Goal: Transaction & Acquisition: Purchase product/service

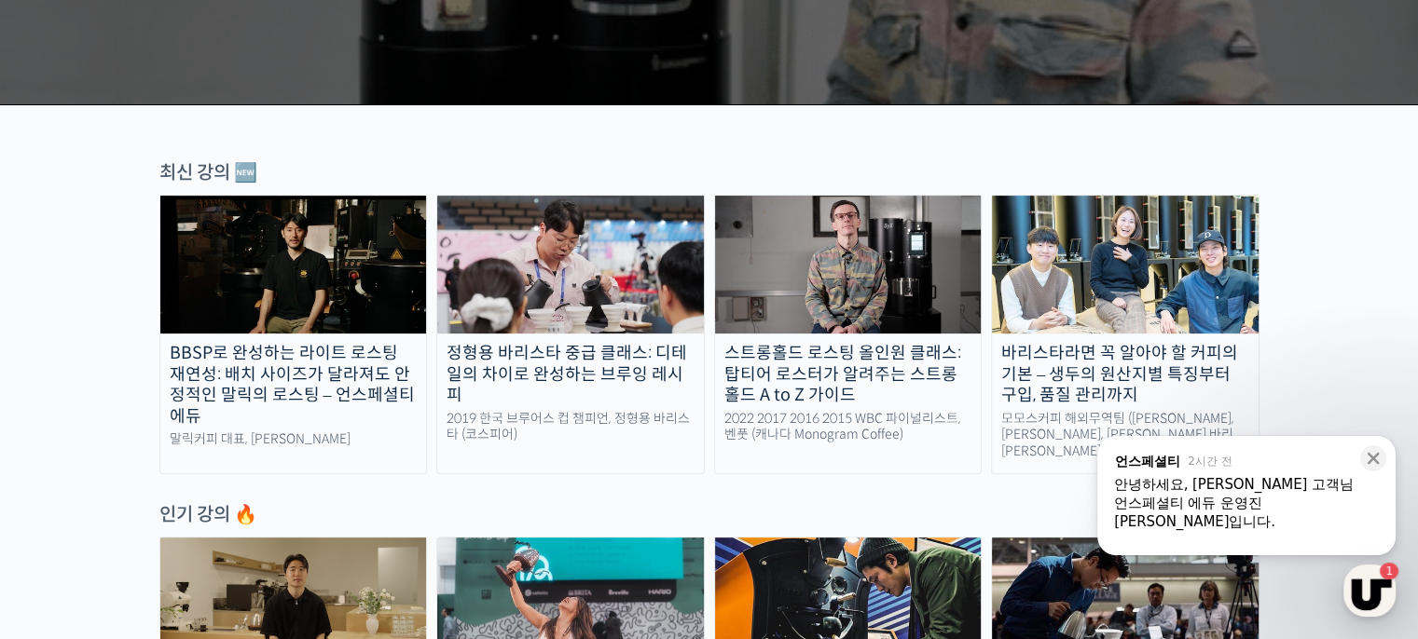
scroll to position [526, 0]
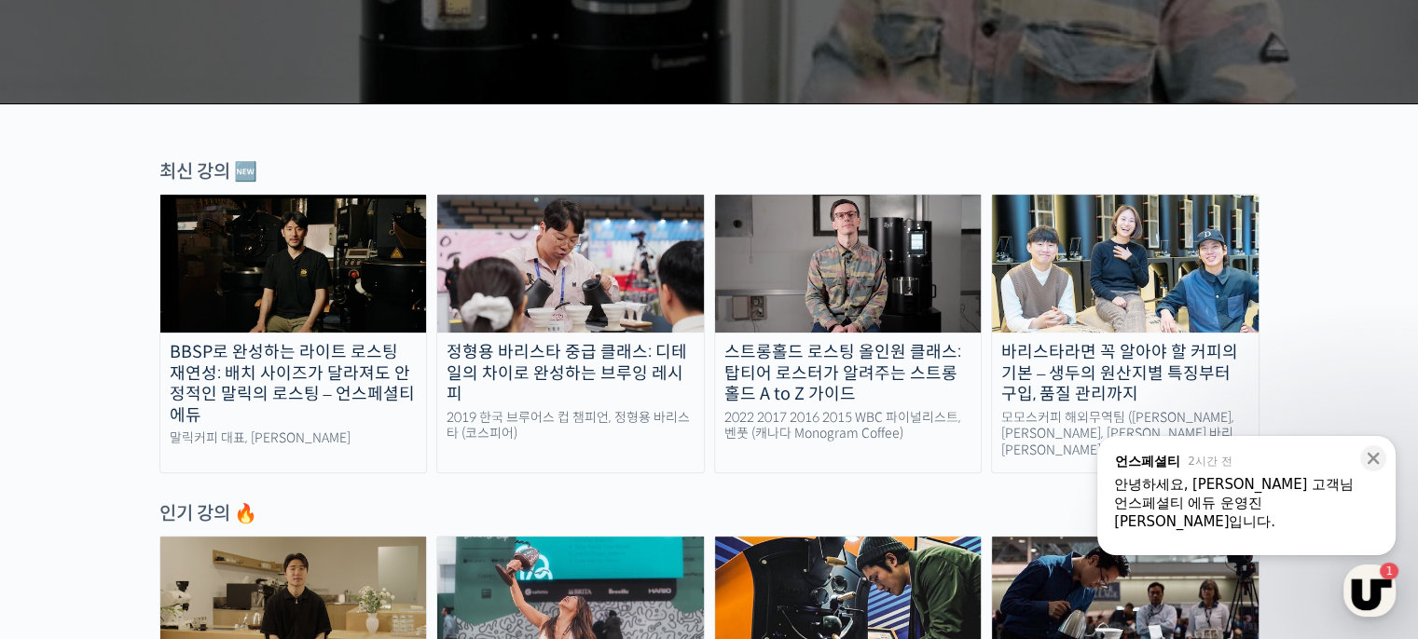
click at [297, 301] on img at bounding box center [293, 264] width 267 height 138
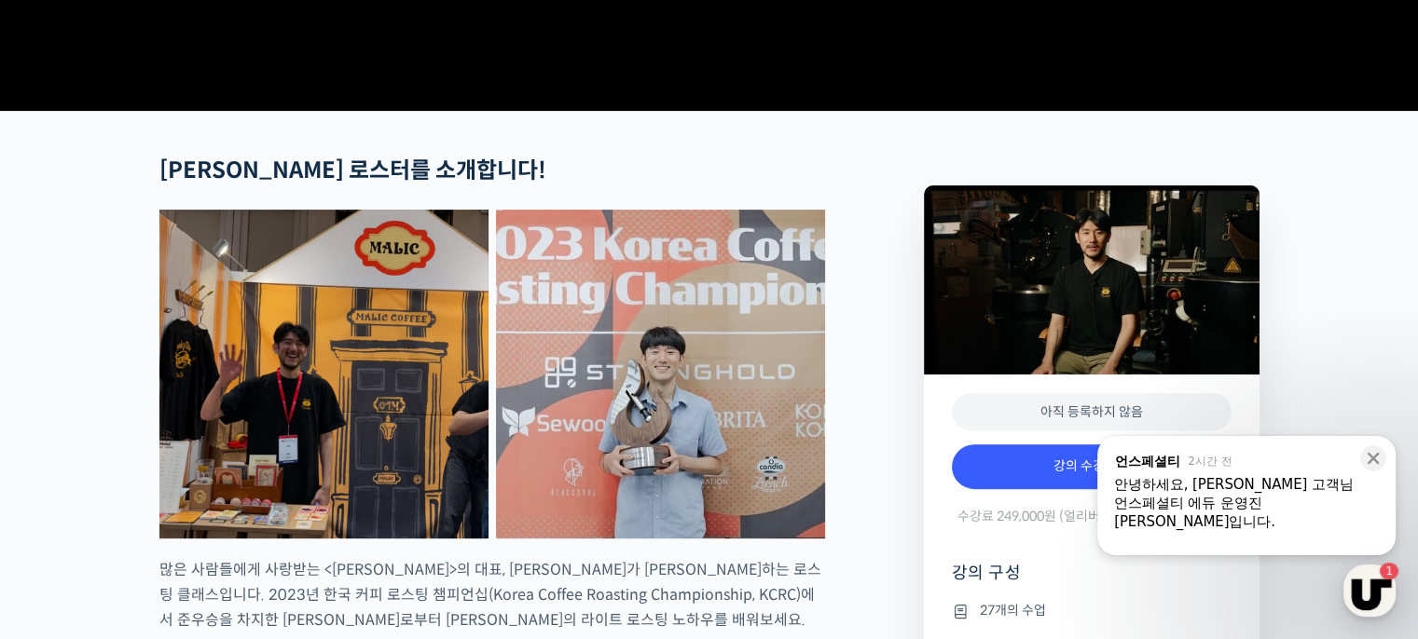
scroll to position [637, 0]
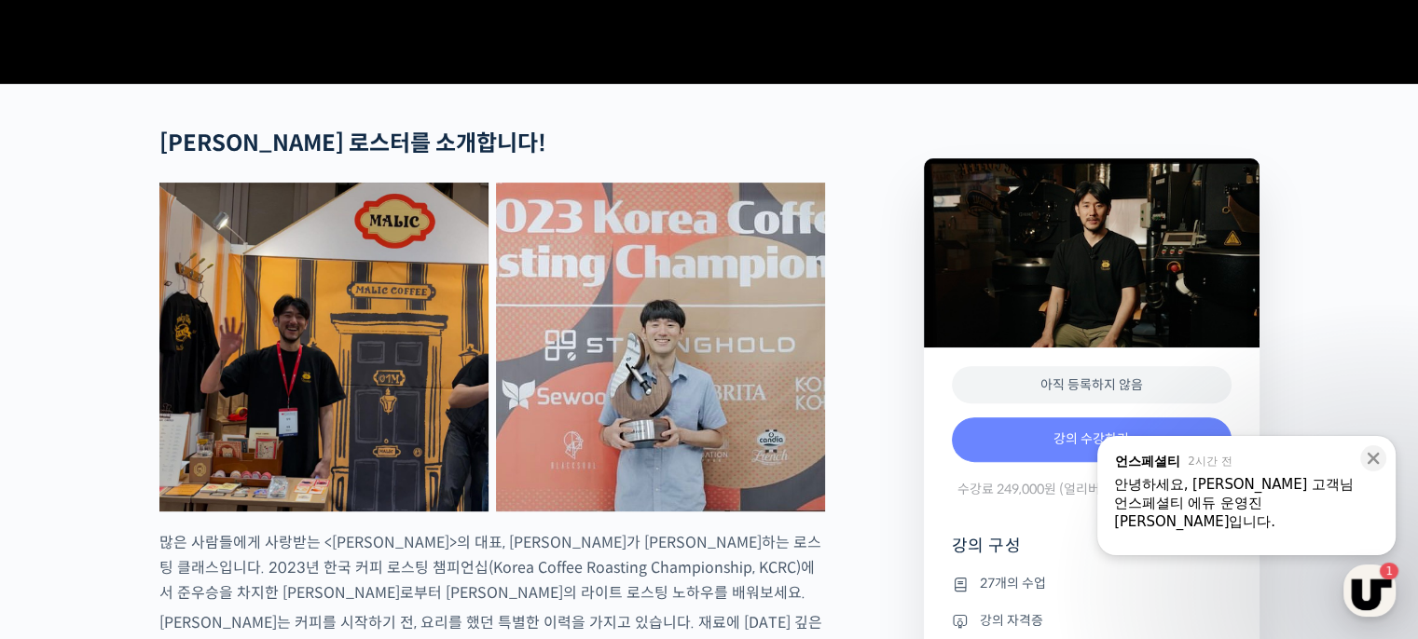
click at [1001, 462] on link "강의 수강하기" at bounding box center [1092, 440] width 280 height 45
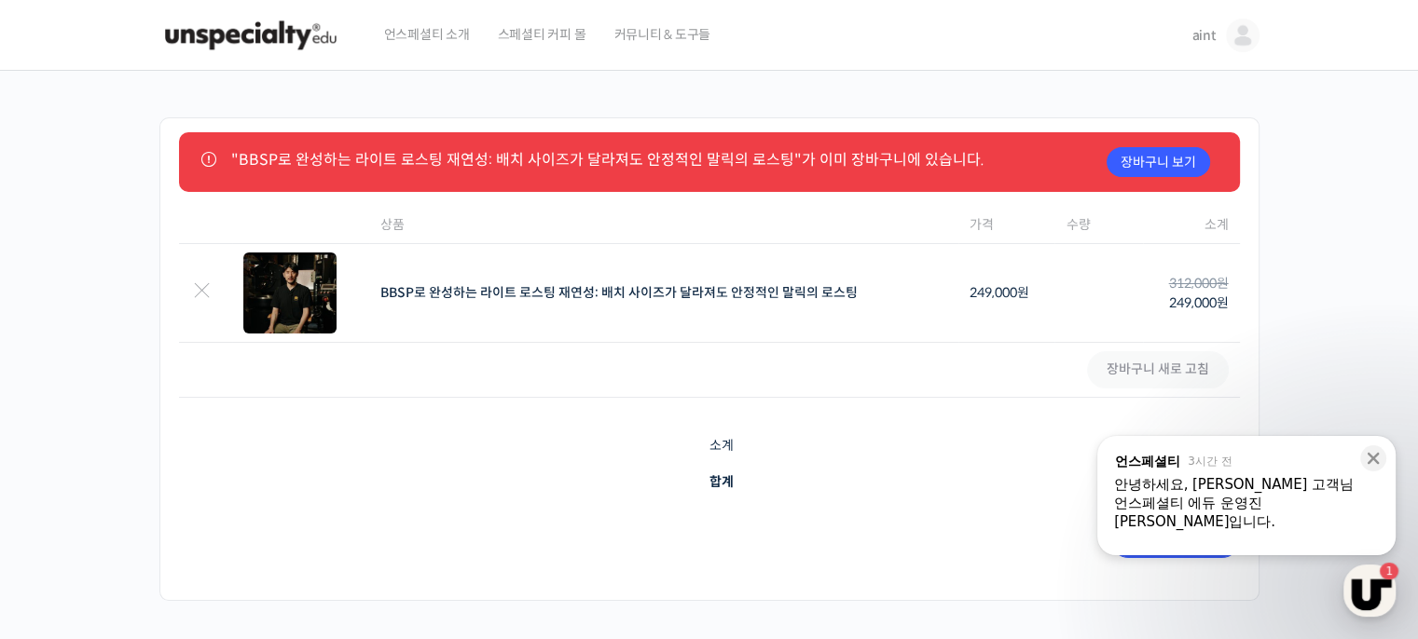
click at [1294, 541] on div "우선, 언스페셜티 에듀에서 강의를 수강해주셔서 감사합니다!" at bounding box center [1246, 550] width 265 height 19
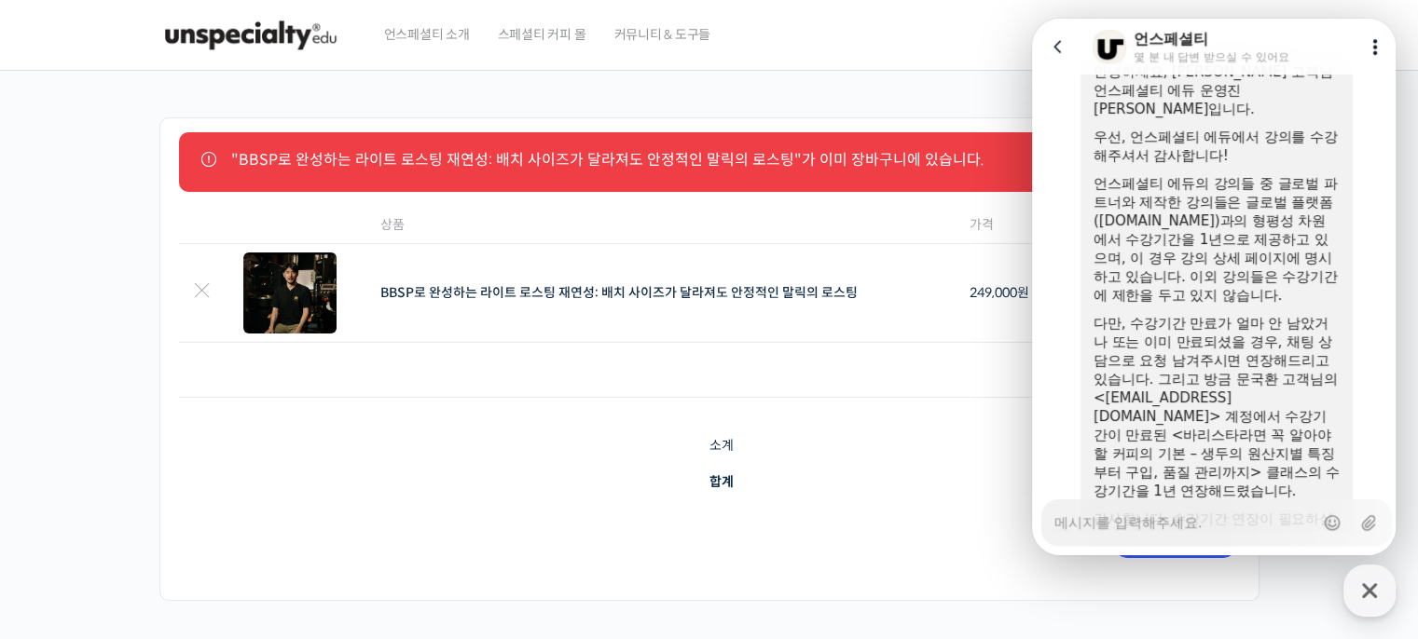
scroll to position [963, 0]
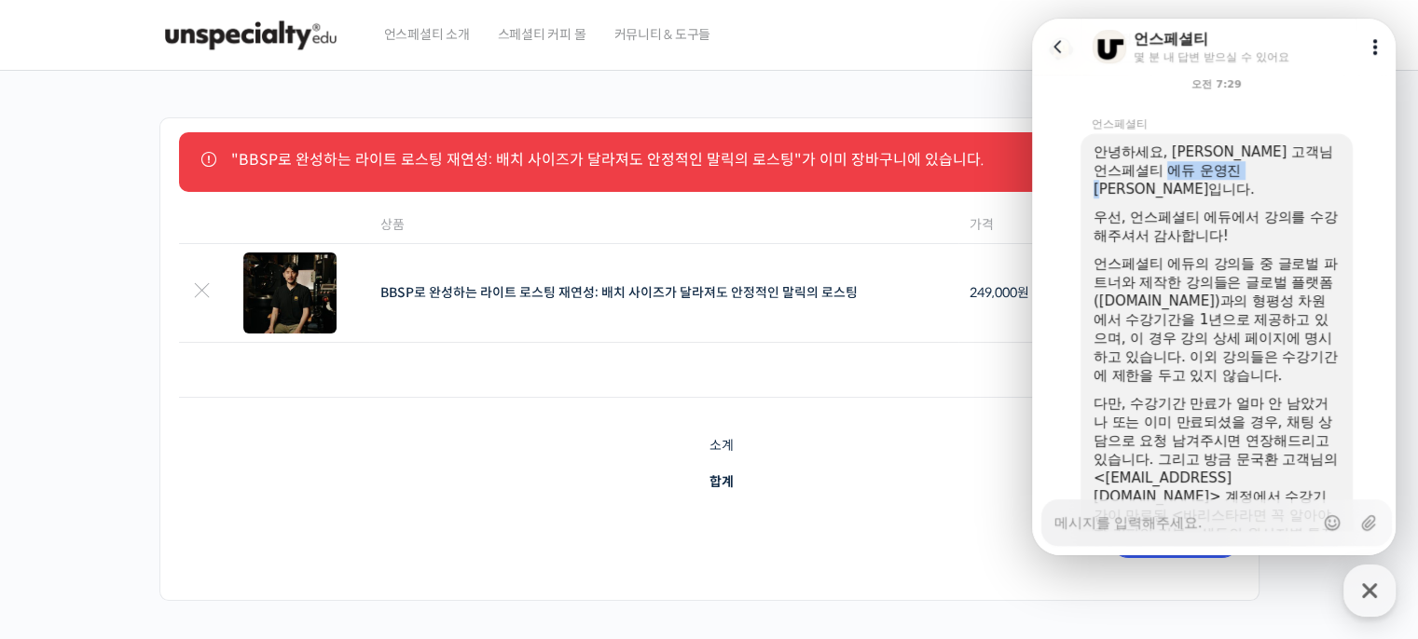
drag, startPoint x: 1164, startPoint y: 196, endPoint x: 1254, endPoint y: 196, distance: 90.4
click at [1254, 196] on div "언스페셜티 에듀 운영진 [PERSON_NAME]입니다." at bounding box center [1216, 179] width 246 height 37
drag, startPoint x: 1254, startPoint y: 196, endPoint x: 1204, endPoint y: 187, distance: 51.0
click at [1204, 187] on div "언스페셜티 에듀 운영진 양욱진입니다." at bounding box center [1216, 179] width 246 height 37
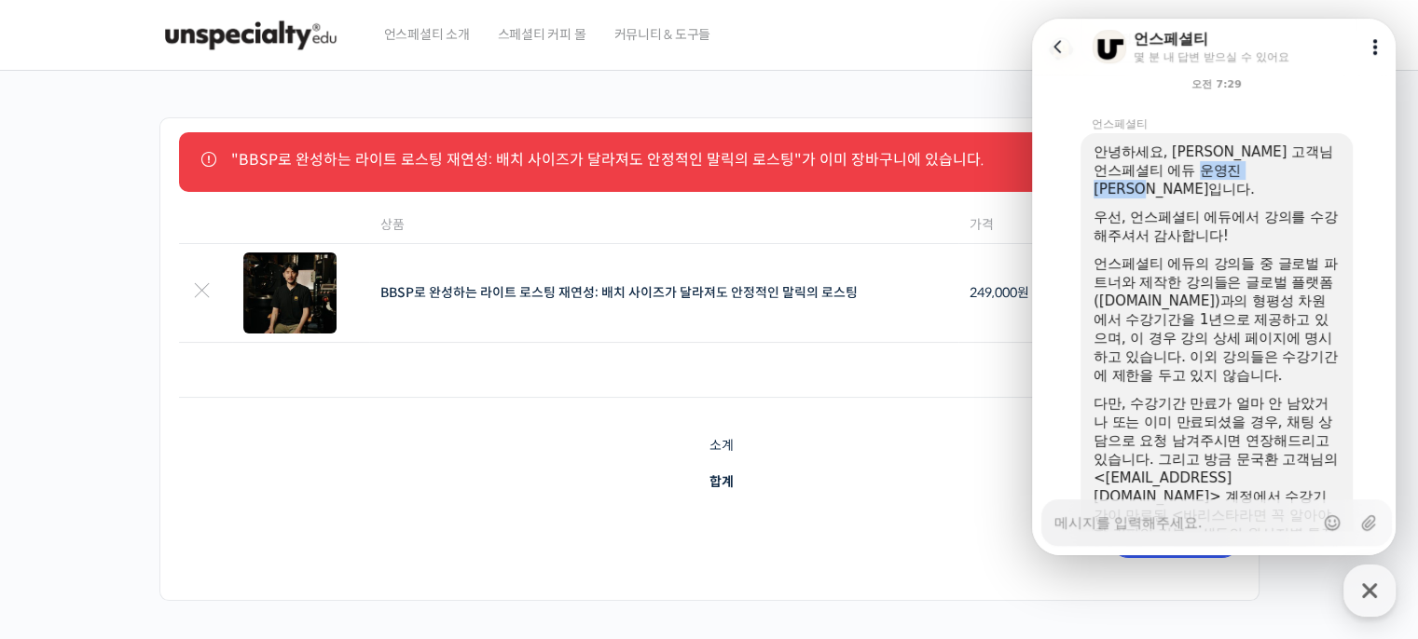
click at [1204, 187] on div "언스페셜티 에듀 운영진 양욱진입니다." at bounding box center [1216, 179] width 246 height 37
drag, startPoint x: 1204, startPoint y: 187, endPoint x: 1222, endPoint y: 226, distance: 43.0
click at [1222, 226] on div "안녕하세요, 문국환 고객님 언스페셜티 에듀 운영진 양욱진입니다. 우선, 언스페셜티 에듀에서 강의를 수강해주셔서 감사합니다! 언스페셜티 에듀의 …" at bounding box center [1216, 385] width 246 height 485
click at [1222, 226] on div "우선, 언스페셜티 에듀에서 강의를 수강해주셔서 감사합니다!" at bounding box center [1216, 226] width 246 height 37
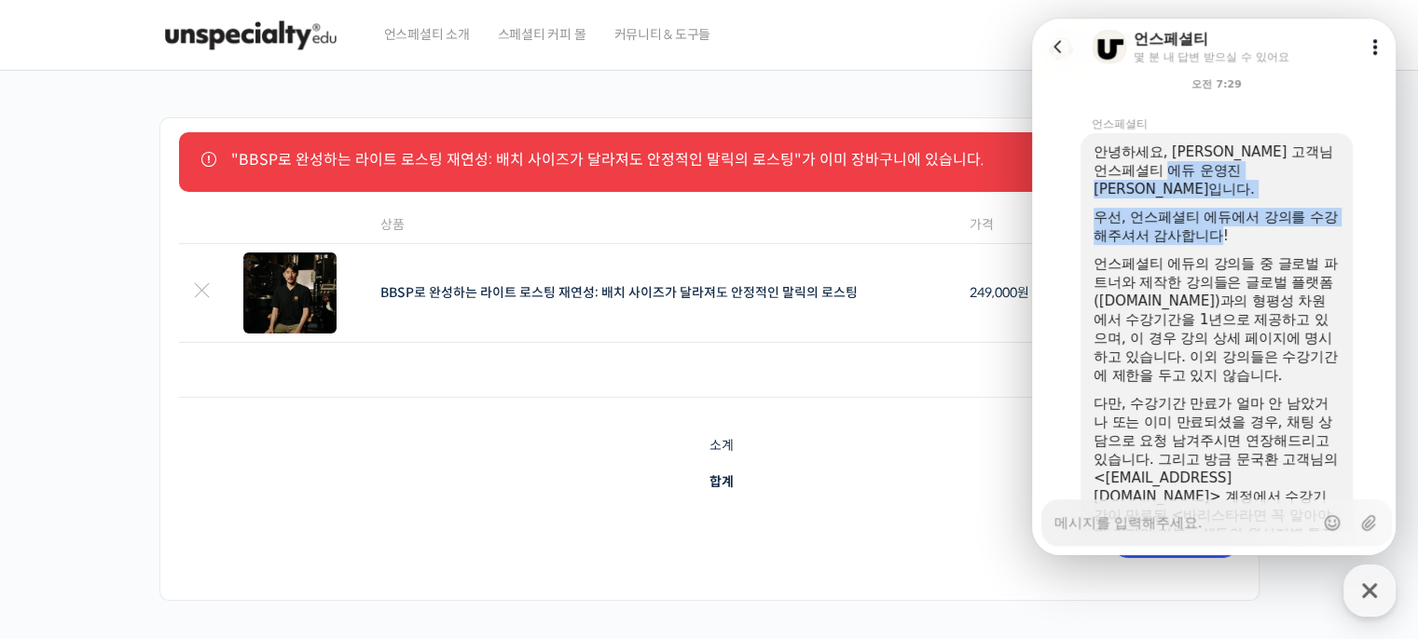
drag, startPoint x: 1222, startPoint y: 226, endPoint x: 1182, endPoint y: 183, distance: 59.4
click at [1182, 183] on div "안녕하세요, 문국환 고객님 언스페셜티 에듀 운영진 양욱진입니다. 우선, 언스페셜티 에듀에서 강의를 수강해주셔서 감사합니다! 언스페셜티 에듀의 …" at bounding box center [1216, 385] width 246 height 485
click at [1182, 183] on div "언스페셜티 에듀 운영진 양욱진입니다." at bounding box center [1216, 179] width 246 height 37
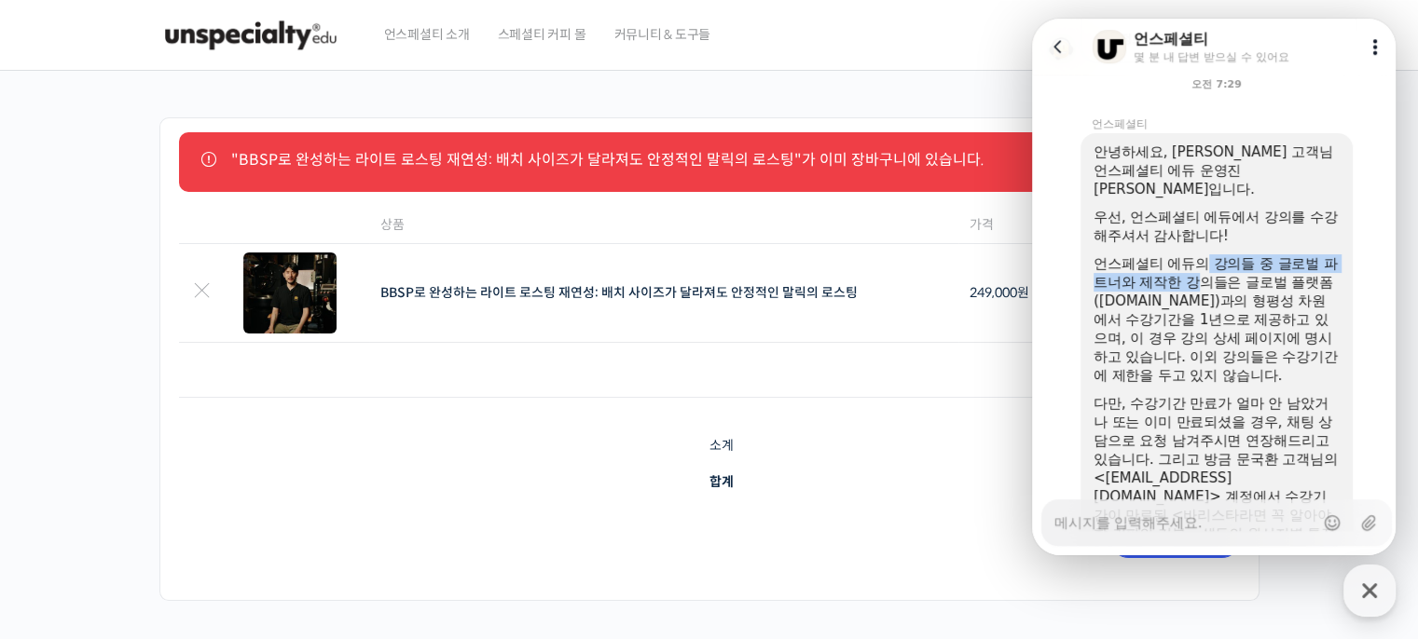
drag, startPoint x: 1213, startPoint y: 280, endPoint x: 1204, endPoint y: 262, distance: 19.6
click at [1204, 262] on div "언스페셜티 에듀의 강의들 중 글로벌 파트너와 제작한 강의들은 글로벌 플랫폼(education.unspecialty.com)과의 형평성 차원에서…" at bounding box center [1216, 319] width 246 height 130
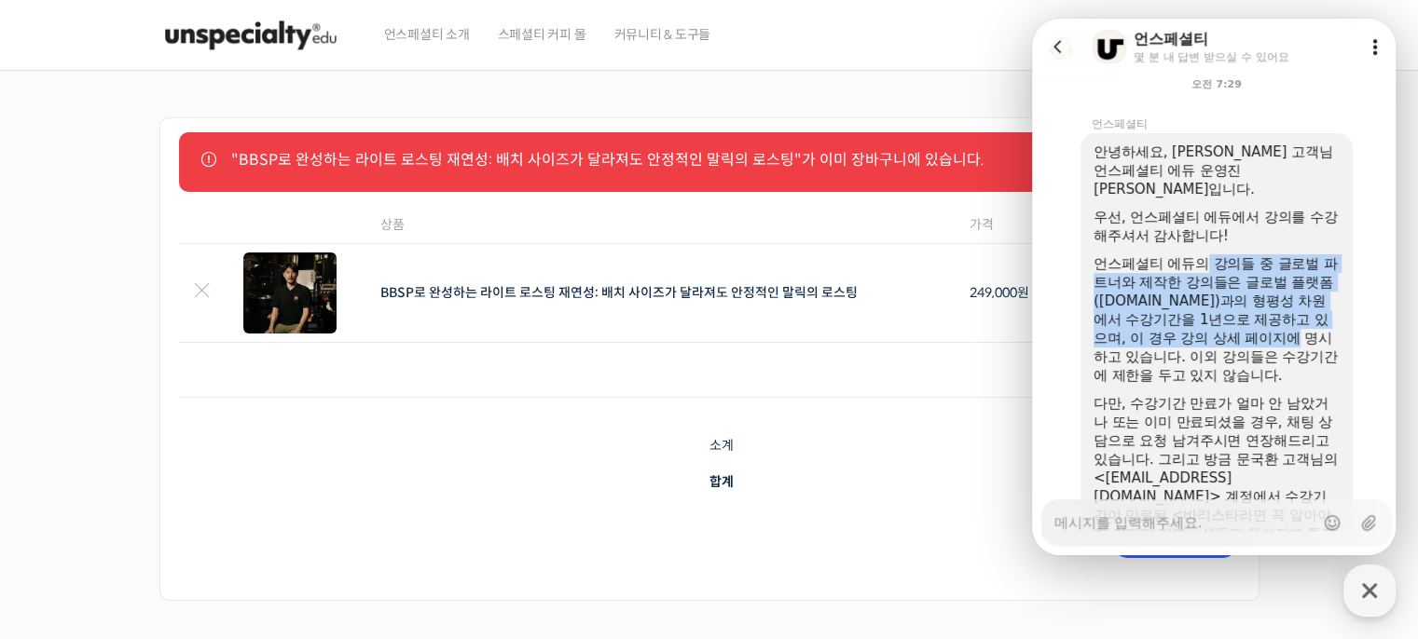
drag, startPoint x: 1204, startPoint y: 262, endPoint x: 1234, endPoint y: 342, distance: 85.5
click at [1234, 342] on div "언스페셜티 에듀의 강의들 중 글로벌 파트너와 제작한 강의들은 글로벌 플랫폼(education.unspecialty.com)과의 형평성 차원에서…" at bounding box center [1216, 319] width 246 height 130
drag, startPoint x: 1234, startPoint y: 342, endPoint x: 1230, endPoint y: 259, distance: 83.0
click at [1230, 259] on div "언스페셜티 에듀의 강의들 중 글로벌 파트너와 제작한 강의들은 글로벌 플랫폼(education.unspecialty.com)과의 형평성 차원에서…" at bounding box center [1216, 319] width 246 height 130
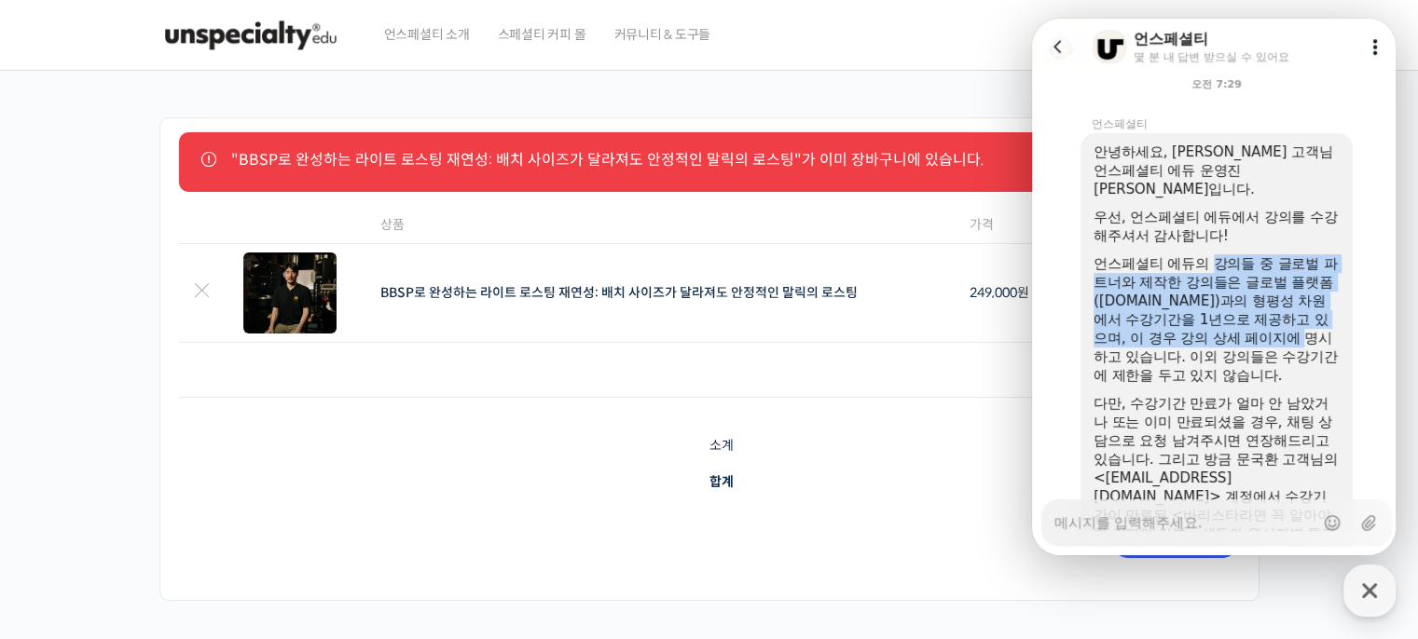
click at [1230, 259] on div "언스페셜티 에듀의 강의들 중 글로벌 파트너와 제작한 강의들은 글로벌 플랫폼(education.unspecialty.com)과의 형평성 차원에서…" at bounding box center [1216, 319] width 246 height 130
drag, startPoint x: 1230, startPoint y: 259, endPoint x: 1223, endPoint y: 377, distance: 117.7
click at [1223, 377] on div "언스페셜티 에듀의 강의들 중 글로벌 파트너와 제작한 강의들은 글로벌 플랫폼(education.unspecialty.com)과의 형평성 차원에서…" at bounding box center [1216, 319] width 246 height 130
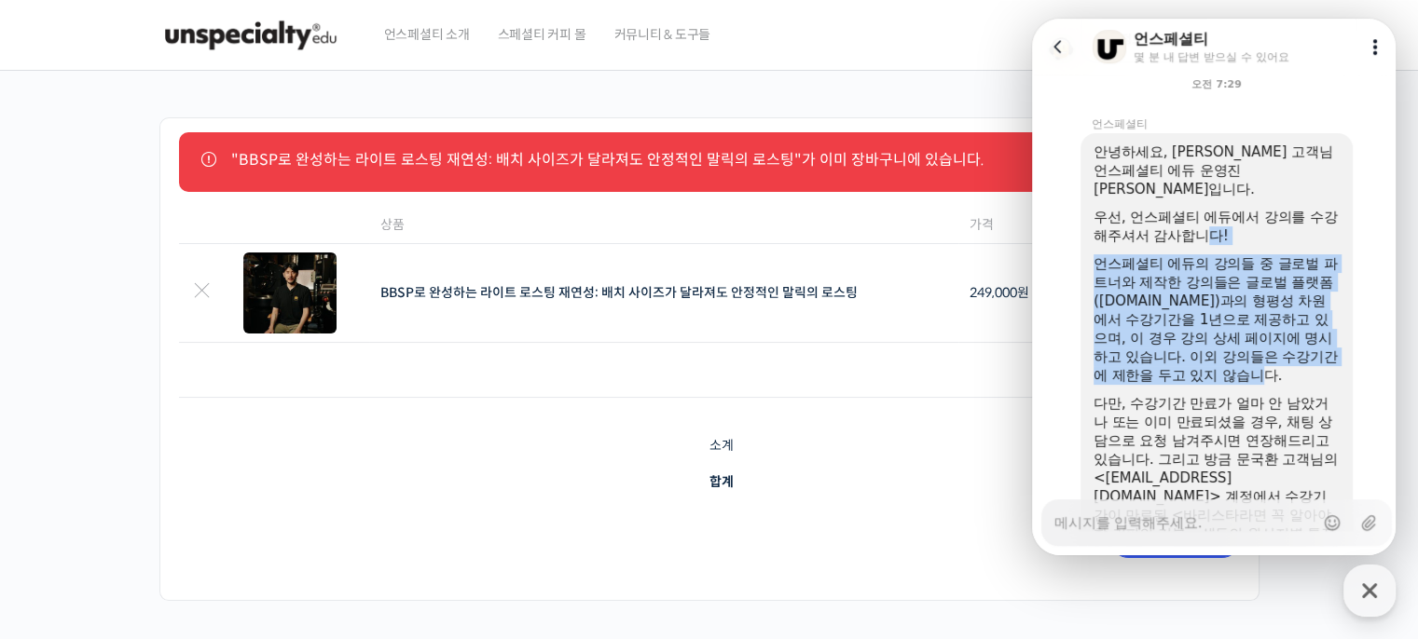
drag, startPoint x: 1220, startPoint y: 228, endPoint x: 1208, endPoint y: 372, distance: 144.0
click at [1208, 372] on div "안녕하세요, 문국환 고객님 언스페셜티 에듀 운영진 양욱진입니다. 우선, 언스페셜티 에듀에서 강의를 수강해주셔서 감사합니다! 언스페셜티 에듀의 …" at bounding box center [1216, 385] width 246 height 485
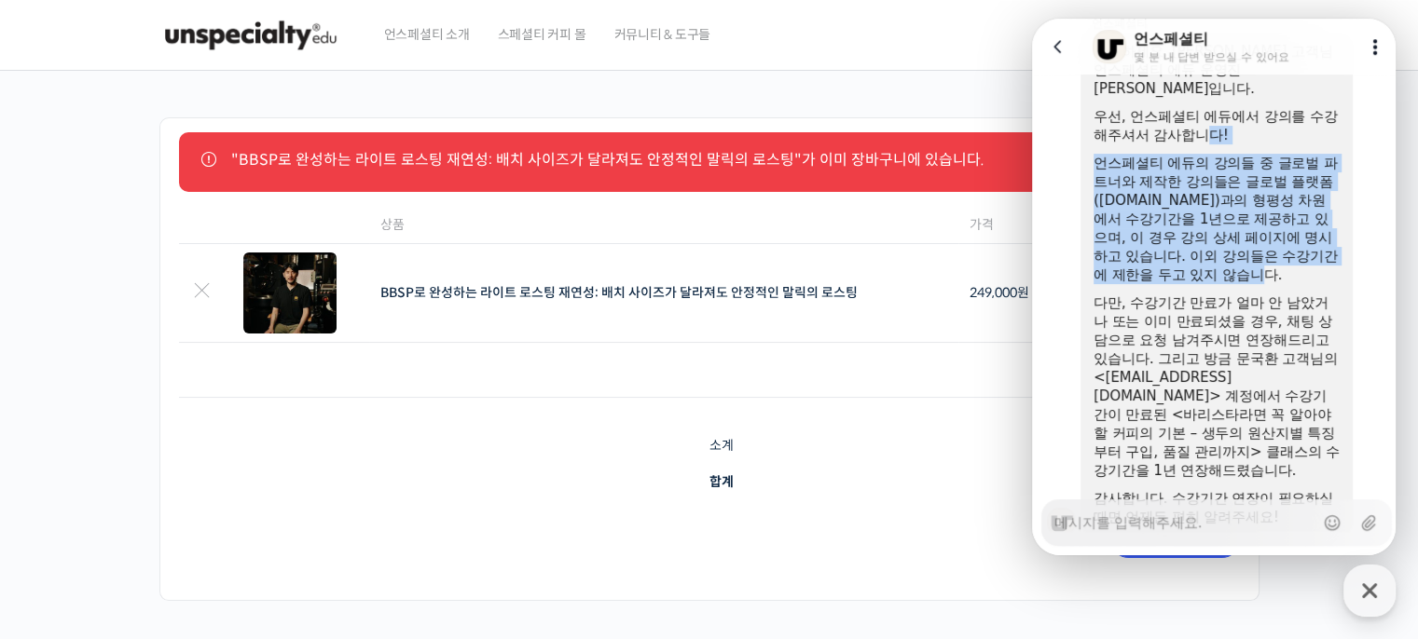
scroll to position [1062, 0]
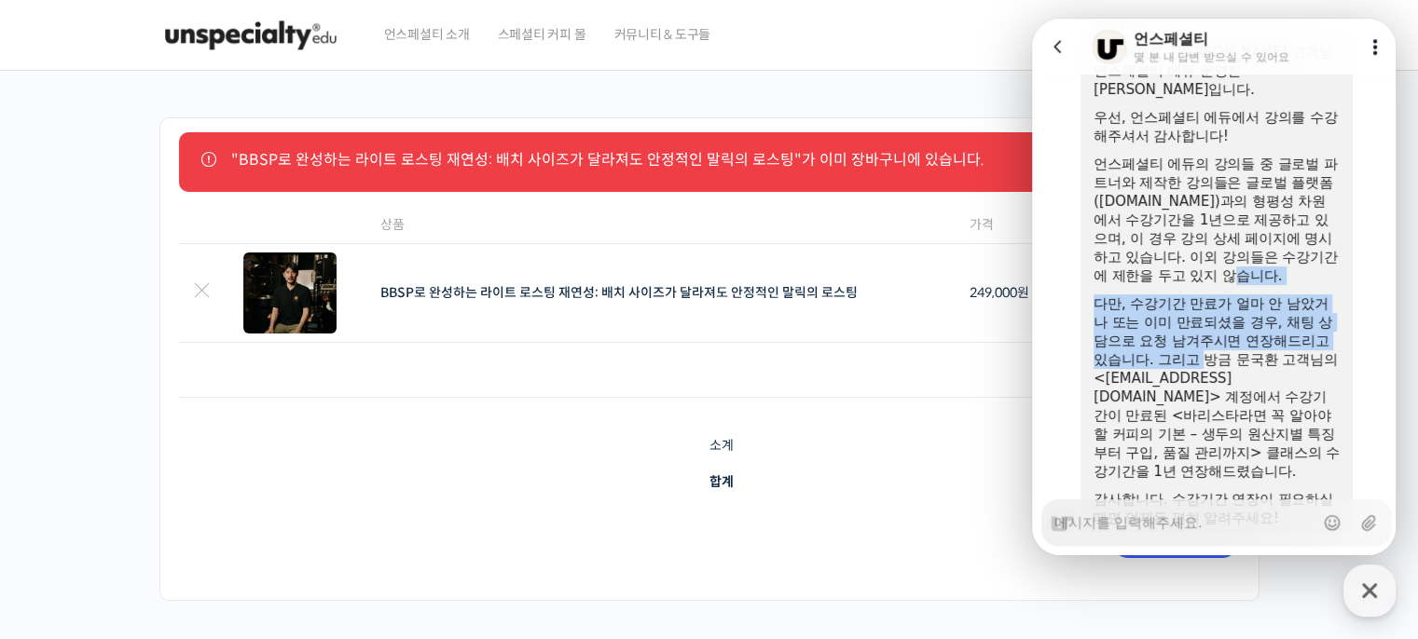
drag, startPoint x: 1208, startPoint y: 372, endPoint x: 1194, endPoint y: 278, distance: 95.2
click at [1194, 278] on div "안녕하세요, 문국환 고객님 언스페셜티 에듀 운영진 양욱진입니다. 우선, 언스페셜티 에듀에서 강의를 수강해주셔서 감사합니다! 언스페셜티 에듀의 …" at bounding box center [1216, 285] width 246 height 485
click at [1194, 278] on div "언스페셜티 에듀의 강의들 중 글로벌 파트너와 제작한 강의들은 글로벌 플랫폼(education.unspecialty.com)과의 형평성 차원에서…" at bounding box center [1216, 220] width 246 height 130
drag, startPoint x: 1194, startPoint y: 278, endPoint x: 1214, endPoint y: 367, distance: 91.8
click at [1214, 367] on div "안녕하세요, 문국환 고객님 언스페셜티 에듀 운영진 양욱진입니다. 우선, 언스페셜티 에듀에서 강의를 수강해주셔서 감사합니다! 언스페셜티 에듀의 …" at bounding box center [1216, 285] width 246 height 485
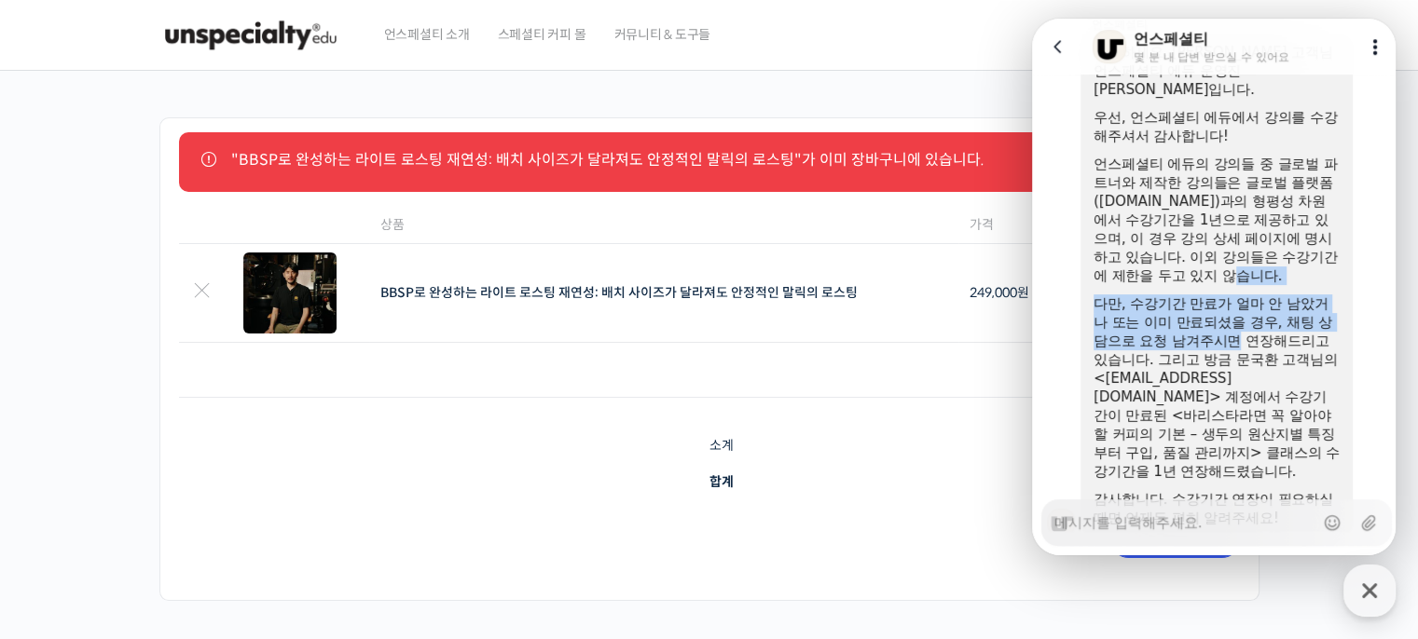
click at [1214, 367] on div "다만, 수강기간 만료가 얼마 안 남았거나 또는 이미 만료되셨을 경우, 채팅 상담으로 요청 남겨주시면 연장해드리고 있습니다. 그리고 방금 문국환…" at bounding box center [1216, 388] width 246 height 186
drag, startPoint x: 1214, startPoint y: 367, endPoint x: 1222, endPoint y: 257, distance: 110.2
click at [1222, 257] on div "안녕하세요, 문국환 고객님 언스페셜티 에듀 운영진 양욱진입니다. 우선, 언스페셜티 에듀에서 강의를 수강해주셔서 감사합니다! 언스페셜티 에듀의 …" at bounding box center [1216, 285] width 246 height 485
click at [1222, 257] on div "언스페셜티 에듀의 강의들 중 글로벌 파트너와 제작한 강의들은 글로벌 플랫폼(education.unspecialty.com)과의 형평성 차원에서…" at bounding box center [1216, 220] width 246 height 130
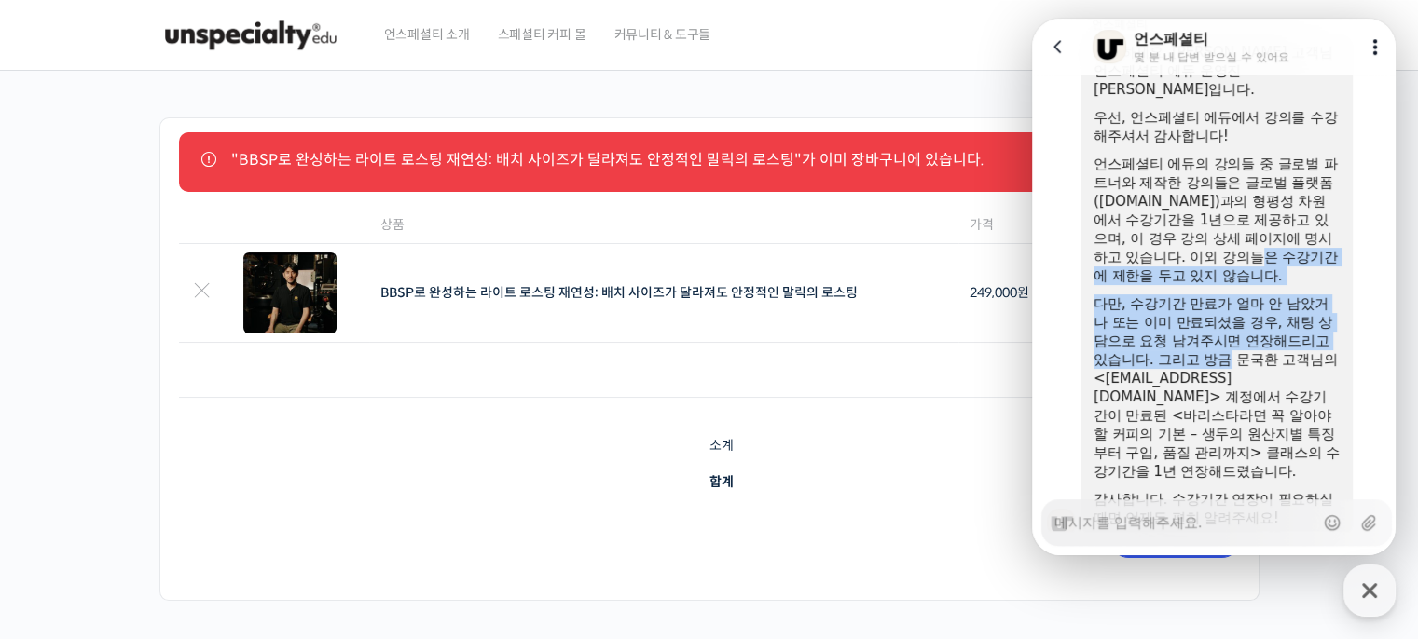
drag, startPoint x: 1222, startPoint y: 257, endPoint x: 1221, endPoint y: 379, distance: 122.1
click at [1221, 379] on div "안녕하세요, 문국환 고객님 언스페셜티 에듀 운영진 양욱진입니다. 우선, 언스페셜티 에듀에서 강의를 수강해주셔서 감사합니다! 언스페셜티 에듀의 …" at bounding box center [1216, 285] width 246 height 485
click at [1221, 379] on div "다만, 수강기간 만료가 얼마 안 남았거나 또는 이미 만료되셨을 경우, 채팅 상담으로 요청 남겨주시면 연장해드리고 있습니다. 그리고 방금 문국환…" at bounding box center [1216, 388] width 246 height 186
drag, startPoint x: 1221, startPoint y: 379, endPoint x: 1223, endPoint y: 267, distance: 112.8
click at [1223, 267] on div "안녕하세요, 문국환 고객님 언스페셜티 에듀 운영진 양욱진입니다. 우선, 언스페셜티 에듀에서 강의를 수강해주셔서 감사합니다! 언스페셜티 에듀의 …" at bounding box center [1216, 285] width 246 height 485
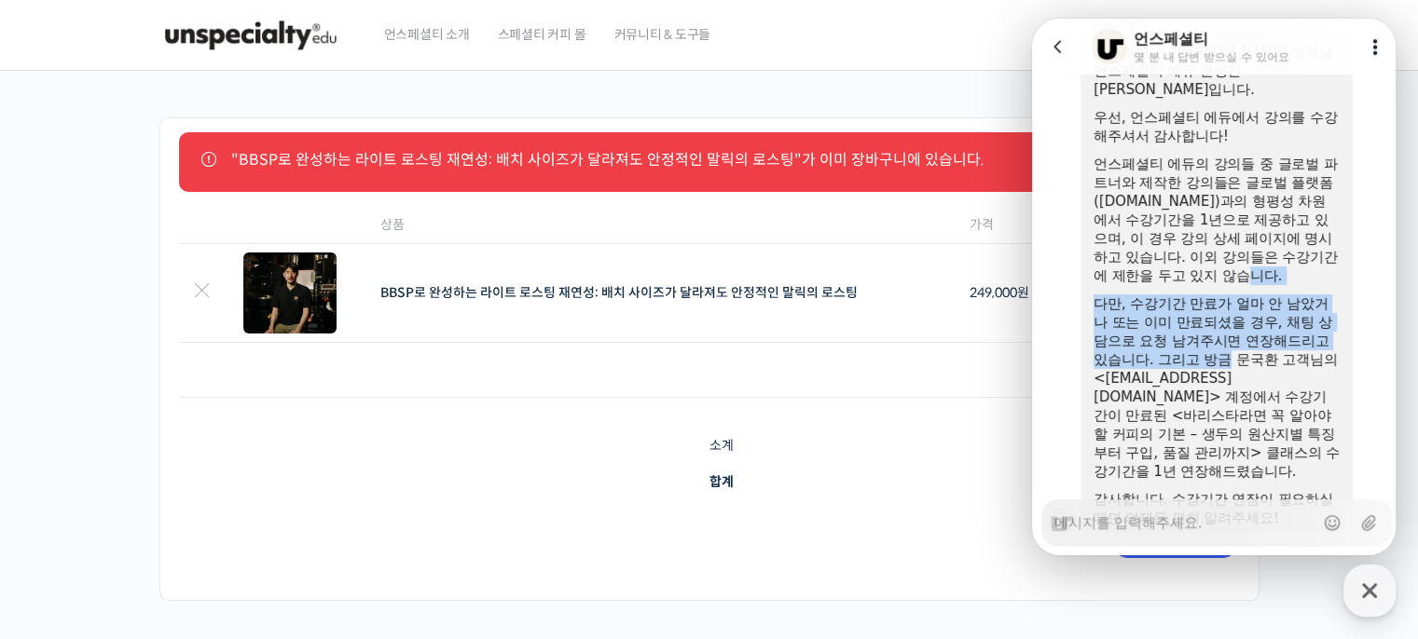
click at [1223, 267] on div "언스페셜티 에듀의 강의들 중 글로벌 파트너와 제작한 강의들은 글로벌 플랫폼(education.unspecialty.com)과의 형평성 차원에서…" at bounding box center [1216, 220] width 246 height 130
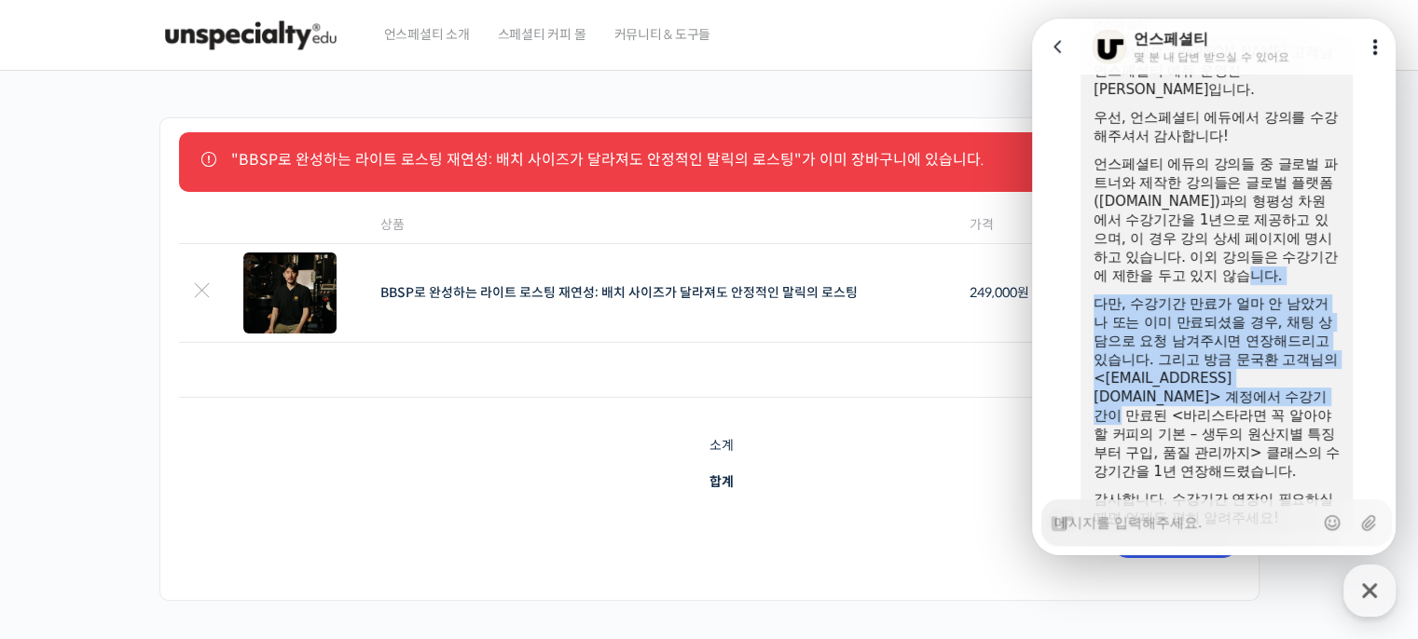
drag, startPoint x: 1223, startPoint y: 267, endPoint x: 1214, endPoint y: 406, distance: 140.1
click at [1214, 406] on div "안녕하세요, 문국환 고객님 언스페셜티 에듀 운영진 양욱진입니다. 우선, 언스페셜티 에듀에서 강의를 수강해주셔서 감사합니다! 언스페셜티 에듀의 …" at bounding box center [1216, 285] width 246 height 485
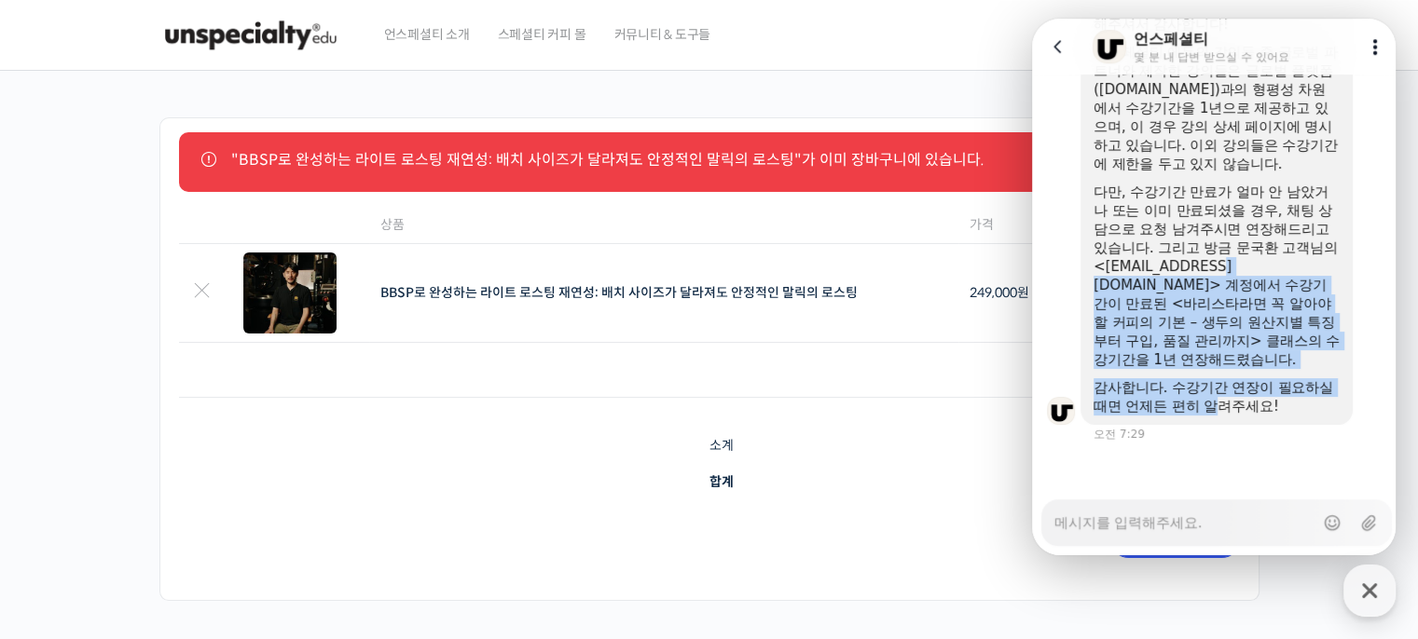
drag, startPoint x: 1214, startPoint y: 406, endPoint x: 1219, endPoint y: 277, distance: 129.6
click at [1219, 277] on div "안녕하세요, 문국환 고객님 언스페셜티 에듀 운영진 양욱진입니다. 우선, 언스페셜티 에듀에서 강의를 수강해주셔서 감사합니다! 언스페셜티 에듀의 …" at bounding box center [1216, 173] width 246 height 485
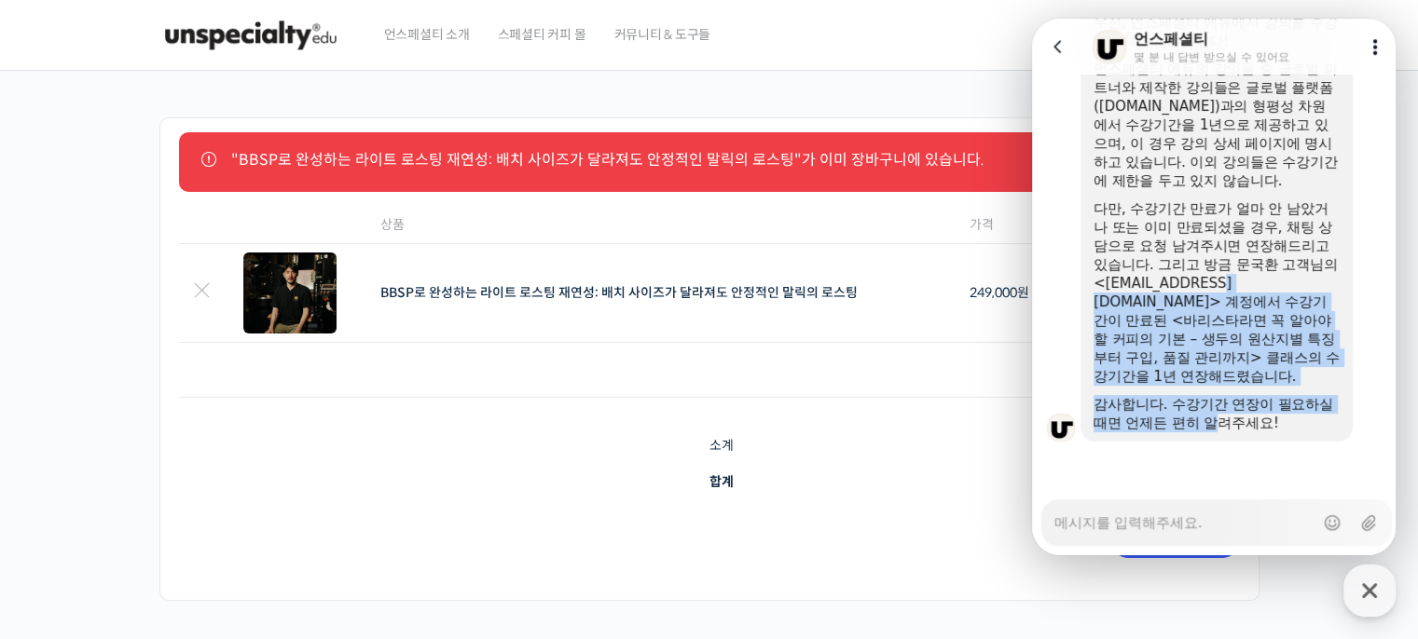
click at [1219, 277] on div "다만, 수강기간 만료가 얼마 안 남았거나 또는 이미 만료되셨을 경우, 채팅 상담으로 요청 남겨주시면 연장해드리고 있습니다. 그리고 방금 문국환…" at bounding box center [1216, 292] width 246 height 186
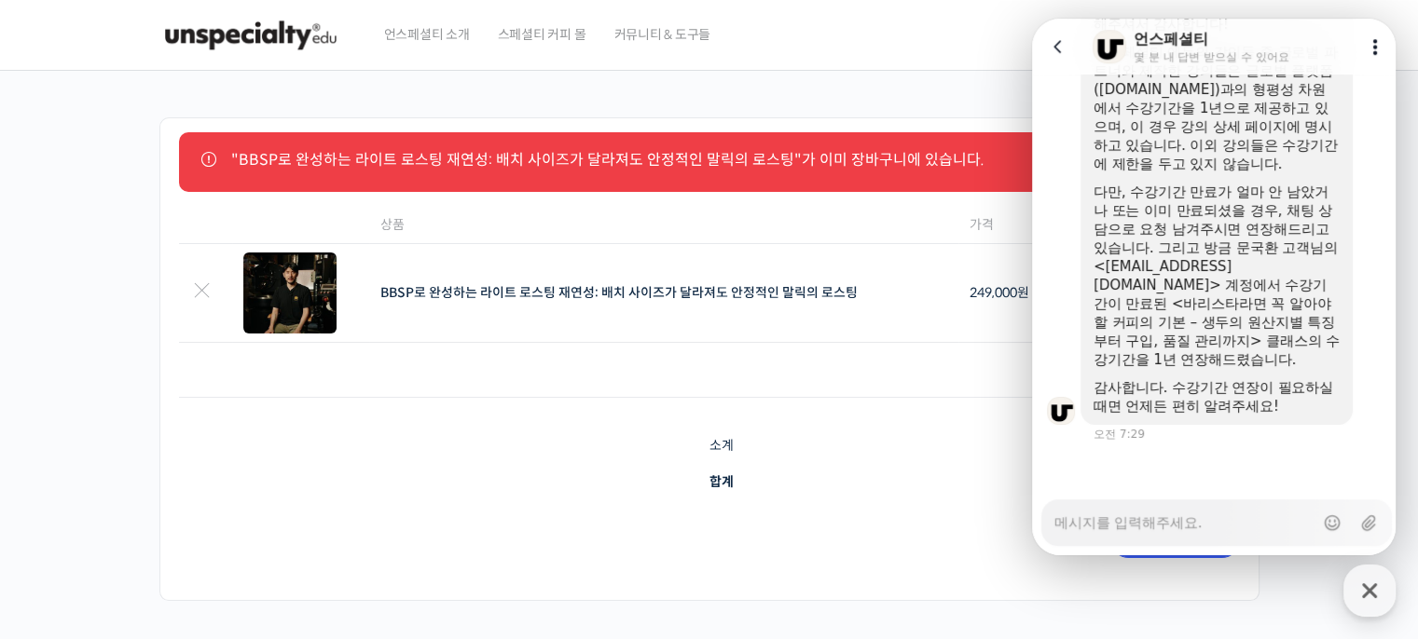
scroll to position [1193, 0]
drag, startPoint x: 1213, startPoint y: 297, endPoint x: 1252, endPoint y: 336, distance: 55.4
click at [1252, 336] on div "다만, 수강기간 만료가 얼마 안 남았거나 또는 이미 만료되셨을 경우, 채팅 상담으로 요청 남겨주시면 연장해드리고 있습니다. 그리고 방금 문국환…" at bounding box center [1216, 276] width 246 height 186
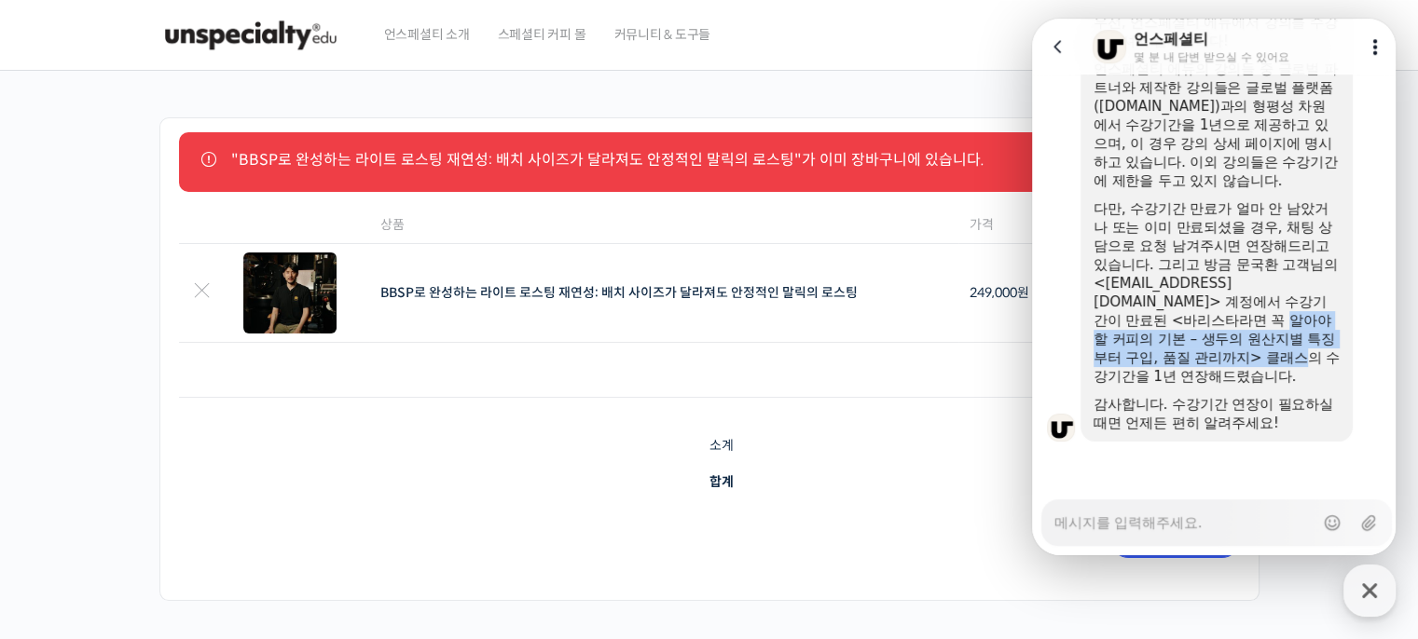
click at [1252, 336] on div "다만, 수강기간 만료가 얼마 안 남았거나 또는 이미 만료되셨을 경우, 채팅 상담으로 요청 남겨주시면 연장해드리고 있습니다. 그리고 방금 문국환…" at bounding box center [1216, 292] width 246 height 186
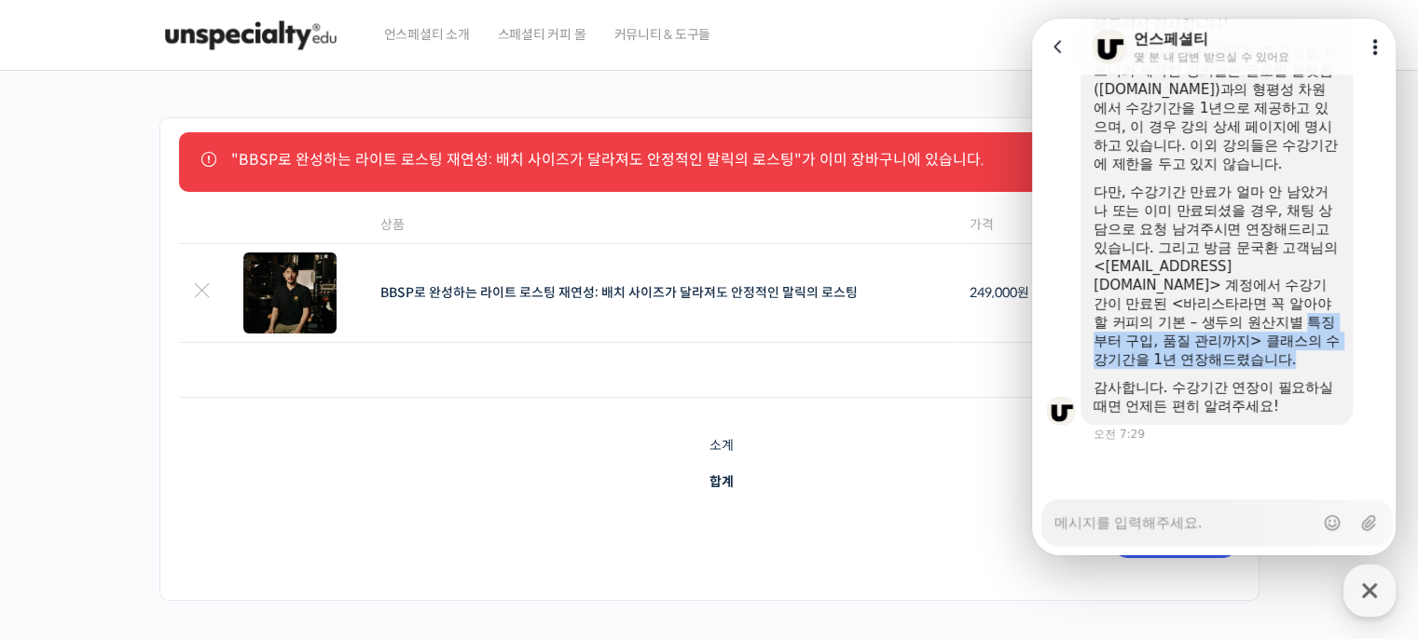
drag, startPoint x: 1252, startPoint y: 336, endPoint x: 1289, endPoint y: 358, distance: 43.0
click at [1289, 358] on div "다만, 수강기간 만료가 얼마 안 남았거나 또는 이미 만료되셨을 경우, 채팅 상담으로 요청 남겨주시면 연장해드리고 있습니다. 그리고 방금 문국환…" at bounding box center [1216, 276] width 246 height 186
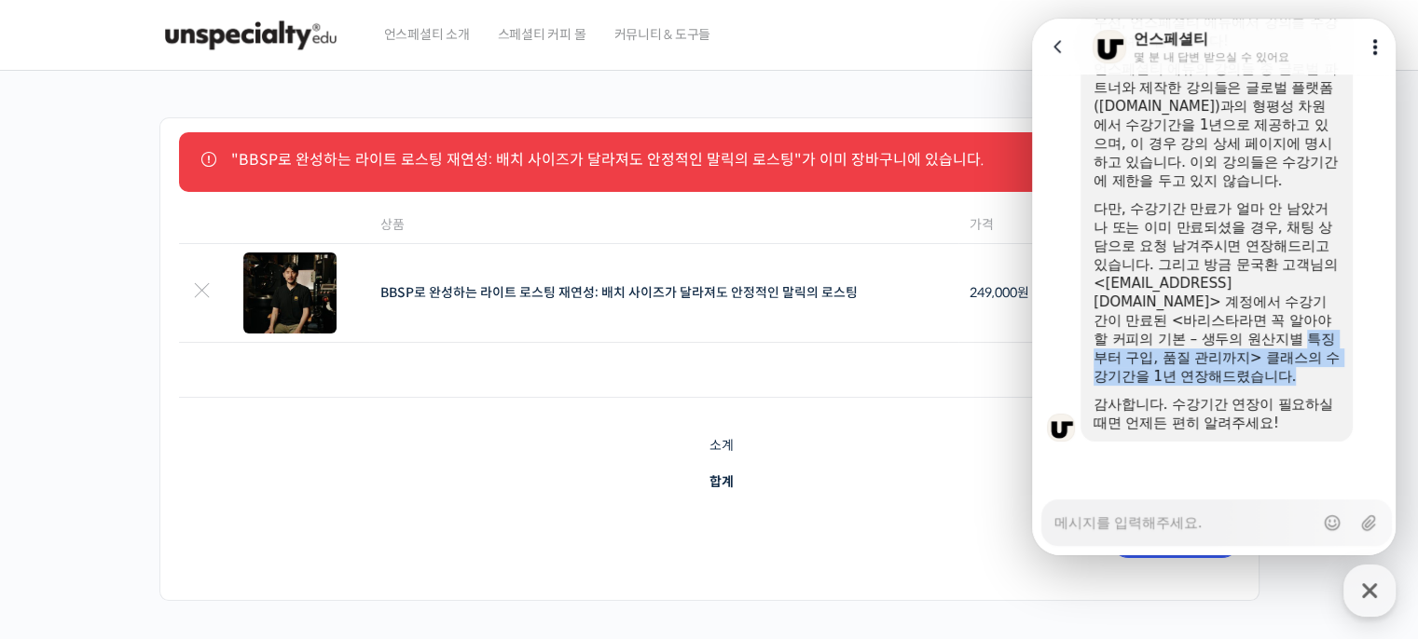
click at [1289, 358] on div "다만, 수강기간 만료가 얼마 안 남았거나 또는 이미 만료되셨을 경우, 채팅 상담으로 요청 남겨주시면 연장해드리고 있습니다. 그리고 방금 문국환…" at bounding box center [1216, 292] width 246 height 186
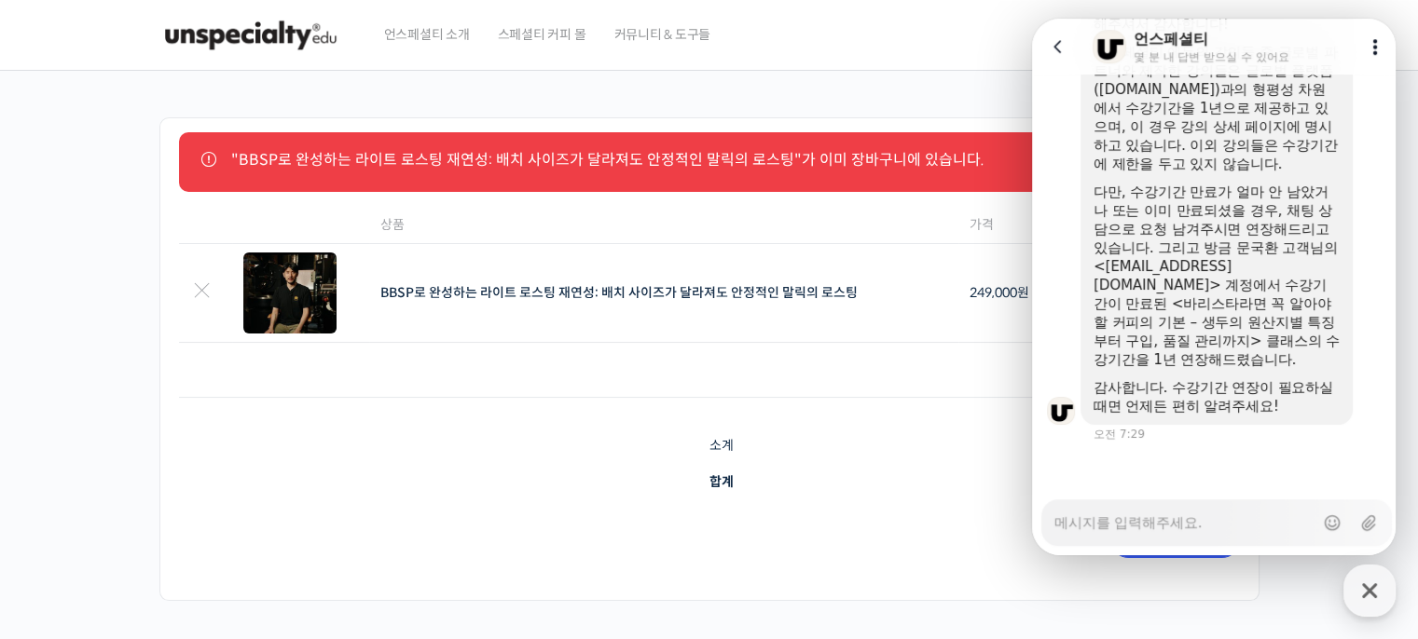
click at [1195, 520] on textarea "Messenger Input Textarea" at bounding box center [1183, 516] width 259 height 32
type textarea "x"
type textarea "ㅇ"
type textarea "x"
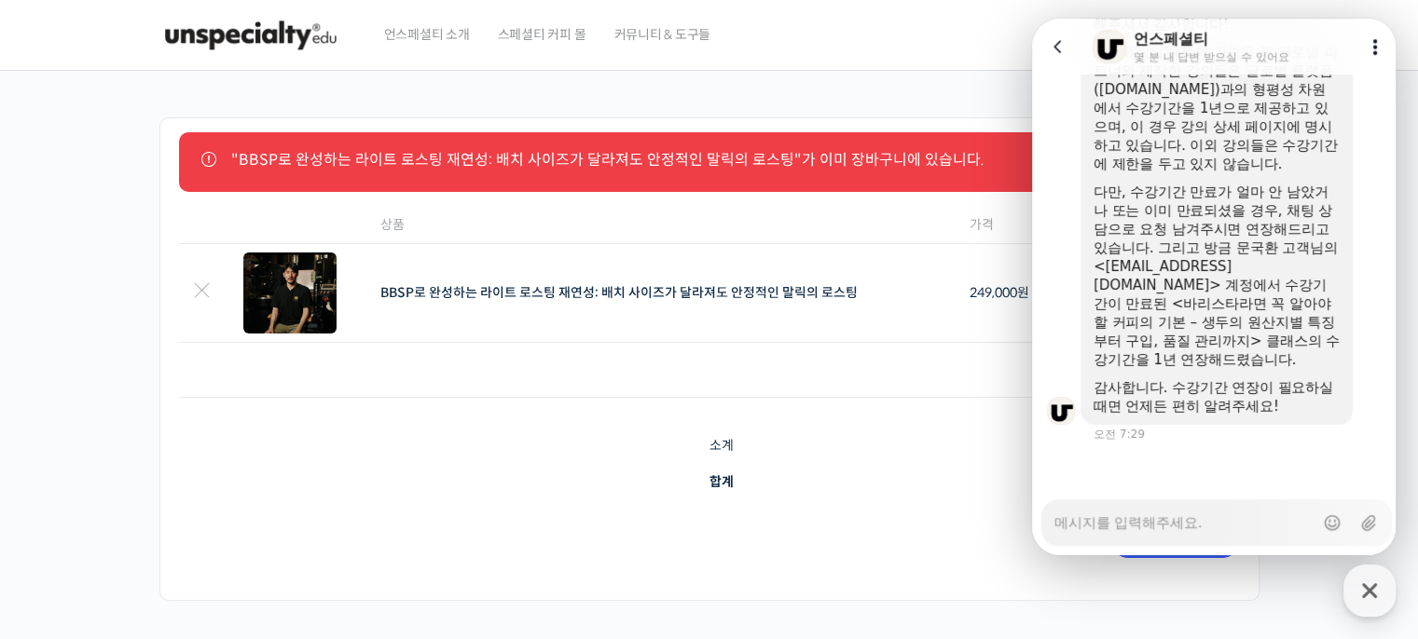
type textarea "ㅇ"
type textarea "x"
type textarea "아"
type textarea "x"
type textarea "ㅇ"
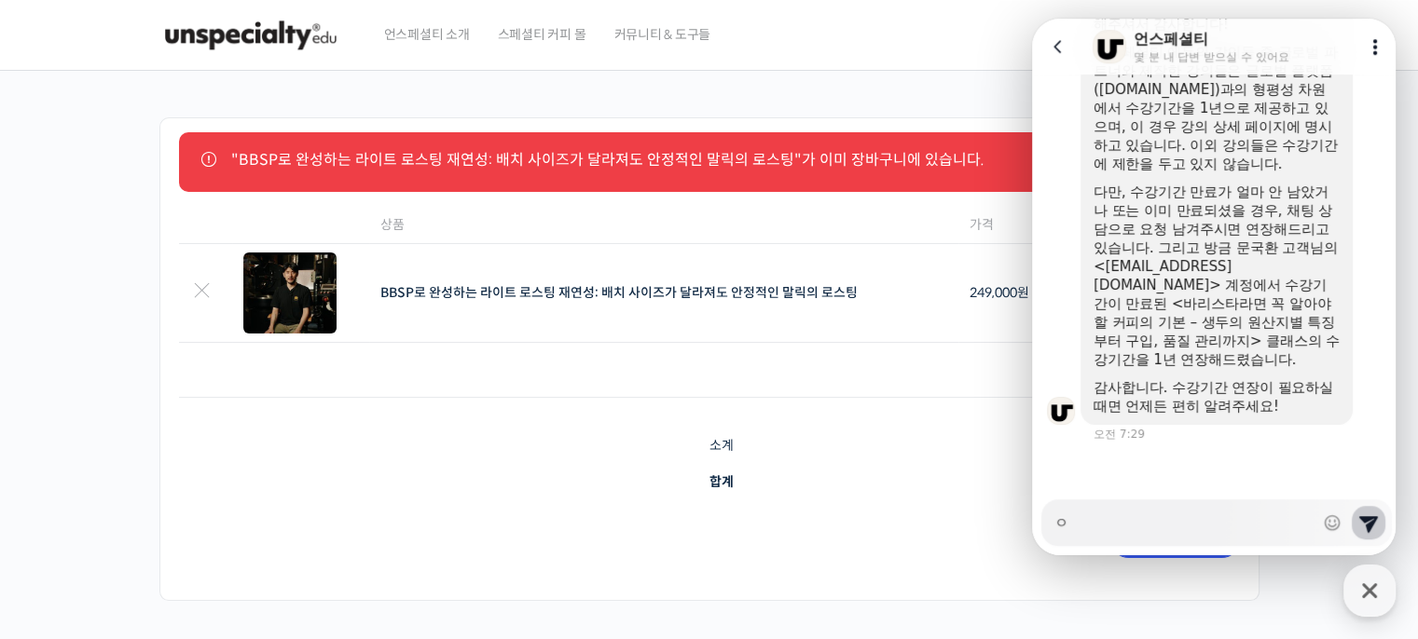
type textarea "x"
type textarea "ㅁ"
type textarea "x"
type textarea "모"
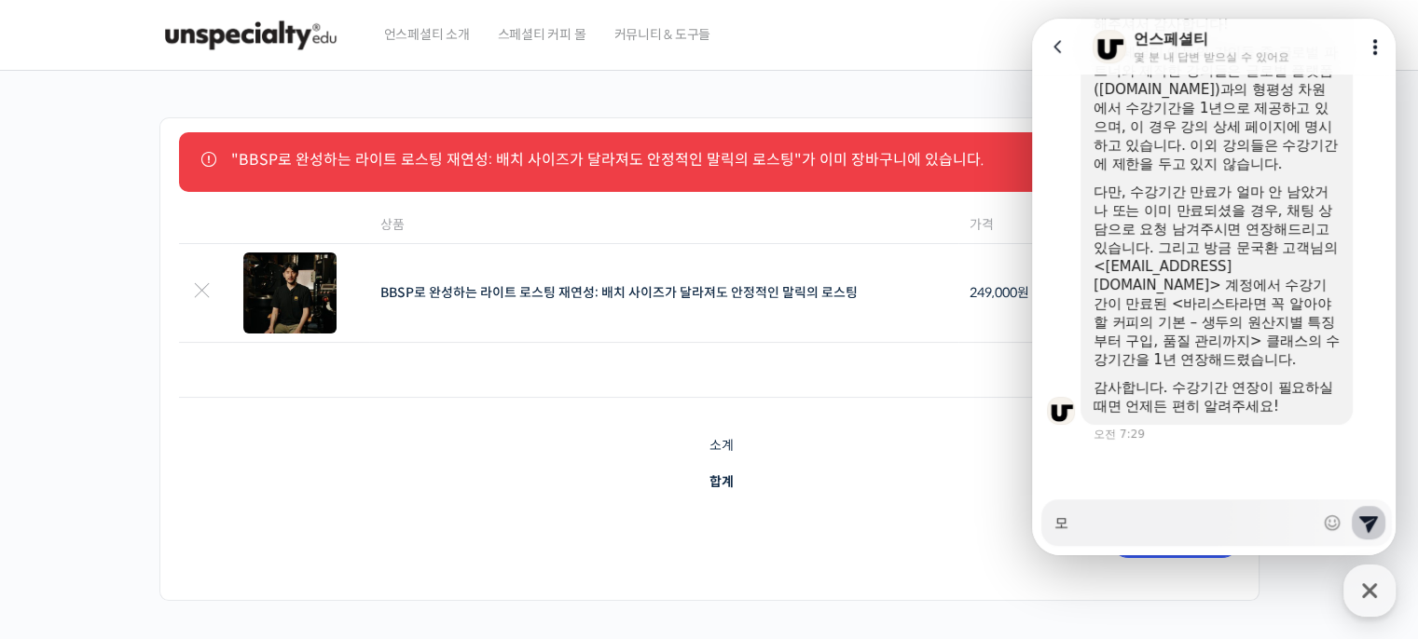
type textarea "x"
type textarea "모르"
type textarea "x"
type textarea "모른"
type textarea "x"
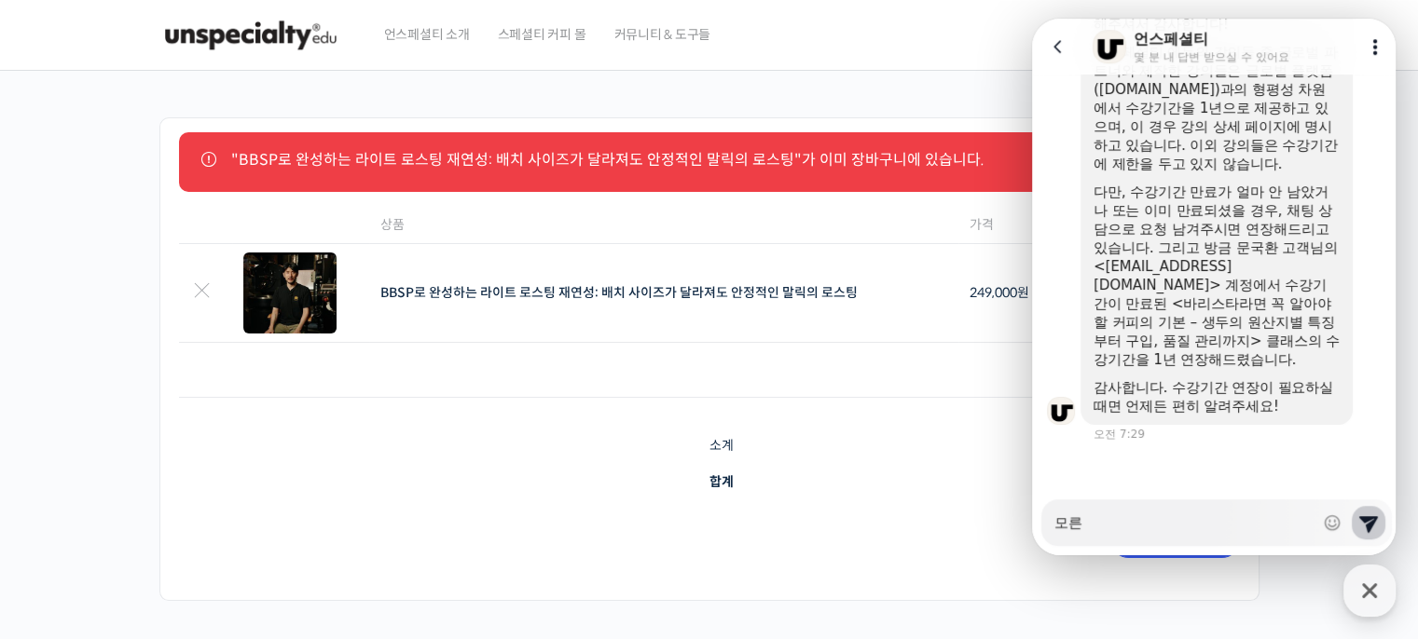
type textarea "모르느"
type textarea "x"
type textarea "모르는"
type textarea "x"
type textarea "모르는 ㄴ"
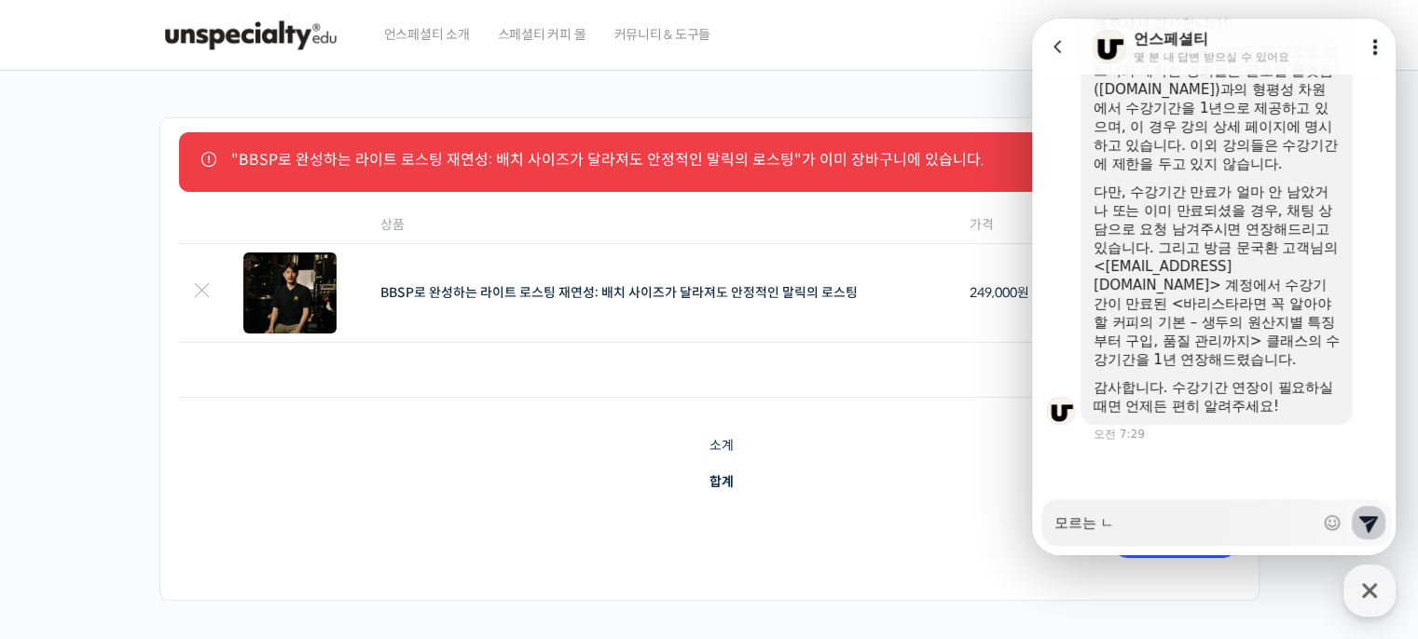
type textarea "x"
type textarea "모르는 내"
type textarea "x"
type textarea "모르는 냉"
type textarea "x"
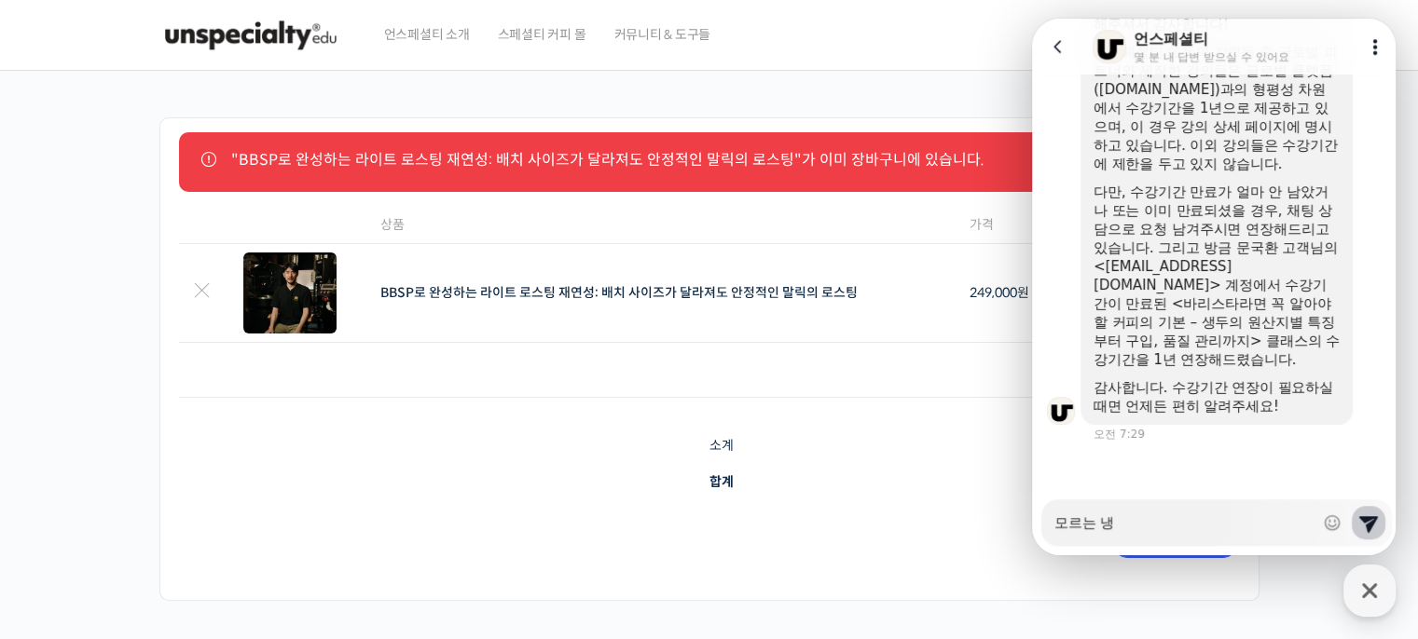
type textarea "모르는 내요"
type textarea "x"
type textarea "모르는 내용"
type textarea "x"
type textarea "모르는 내용ㅇ"
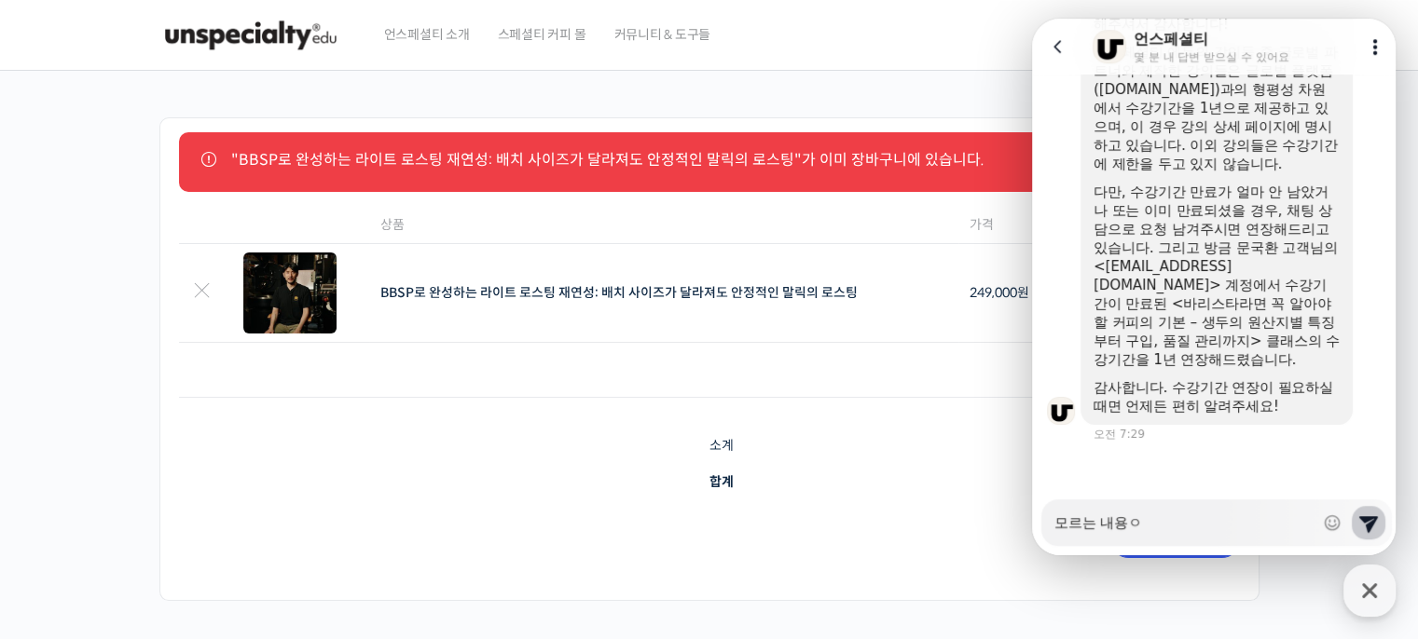
type textarea "x"
type textarea "모르는 내용이"
type textarea "x"
type textarea "모르는 내용이 ㅇ"
type textarea "x"
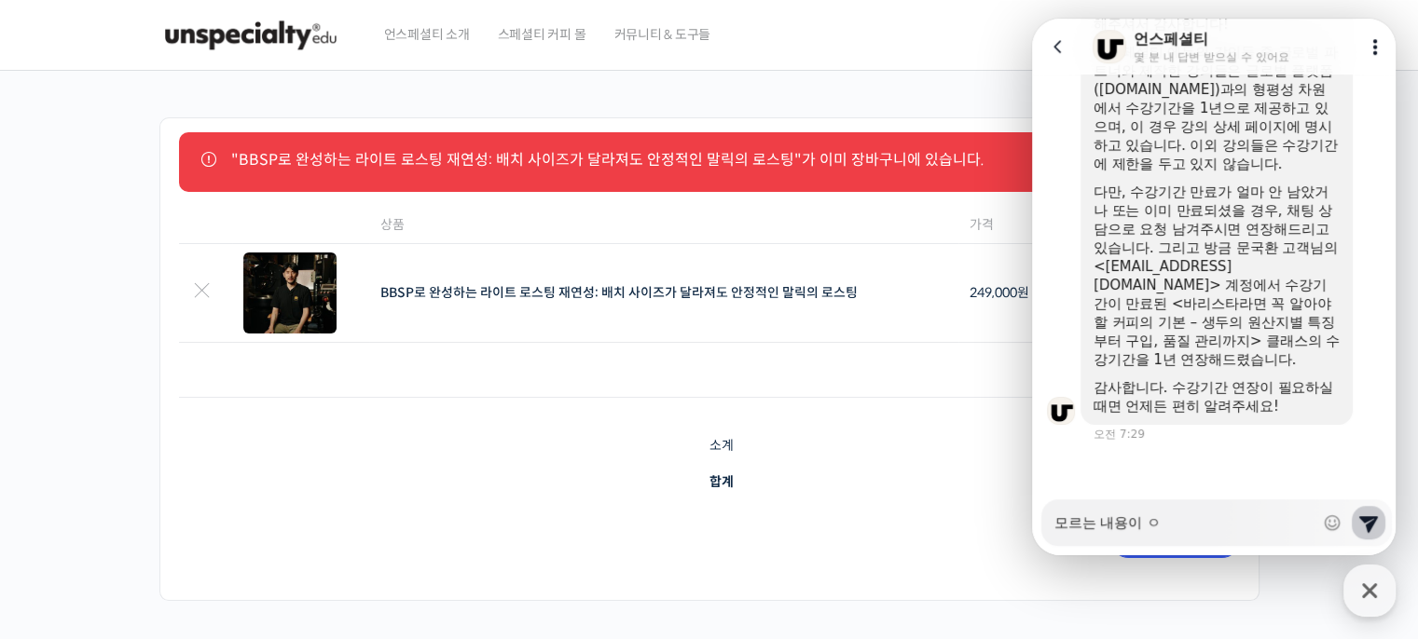
type textarea "모르는 내용이 이"
type textarea "x"
type textarea "모르는 내용이 있"
type textarea "x"
type textarea "모르는 내용이 있ㅇ"
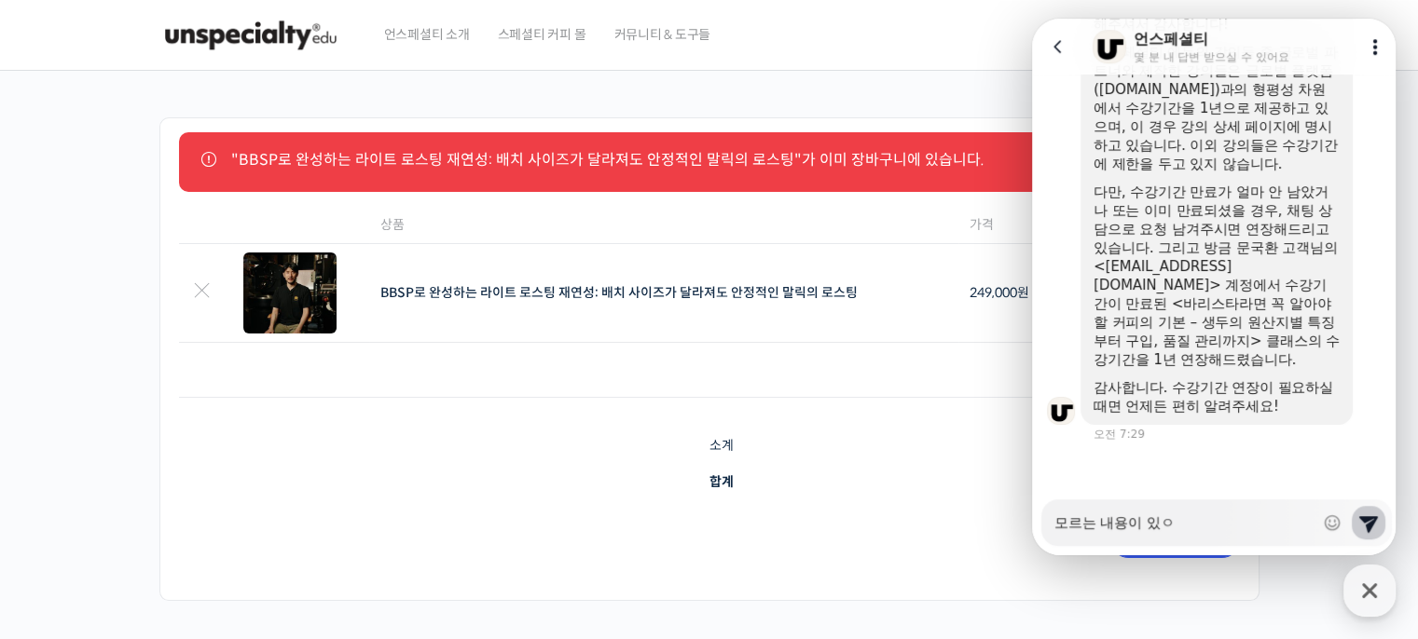
type textarea "x"
type textarea "모르는 내용이 있어"
type textarea "x"
type textarea "모르는 내용이 있었"
type textarea "x"
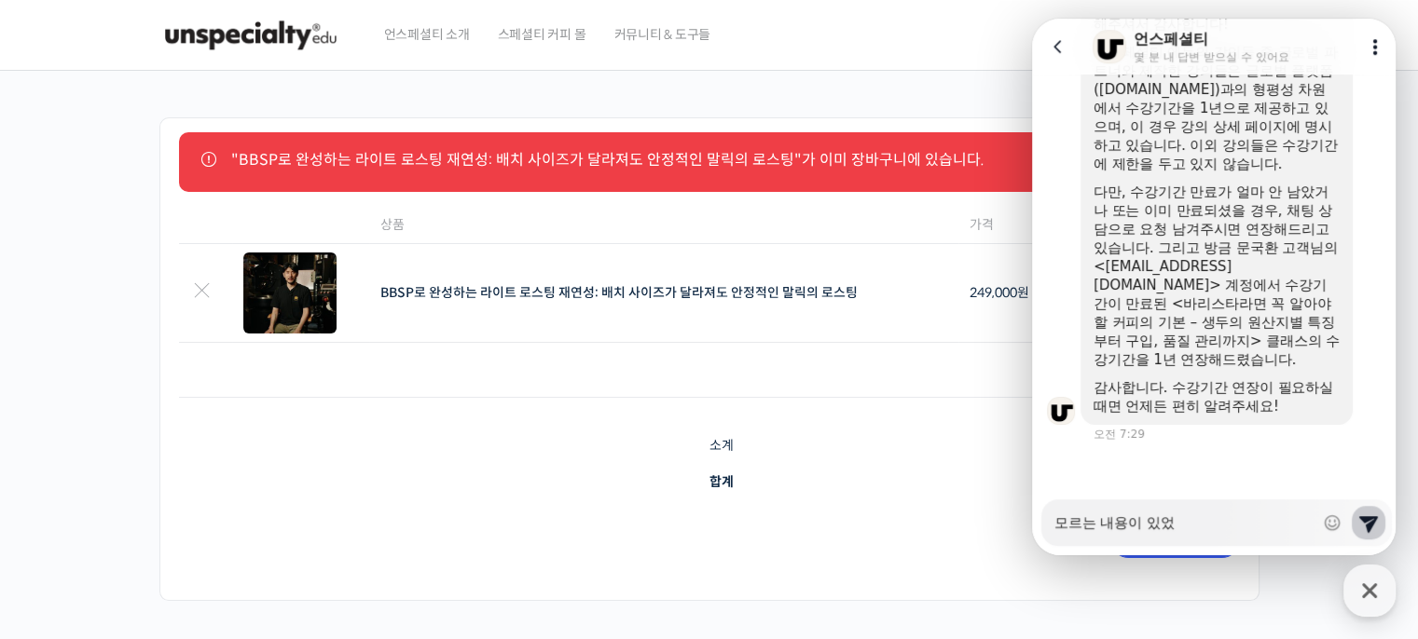
type textarea "모르는 내용이 있었ㄱ"
type textarea "x"
type textarea "모르는 내용이 있었구"
type textarea "x"
type textarea "모르는 내용이 있었군"
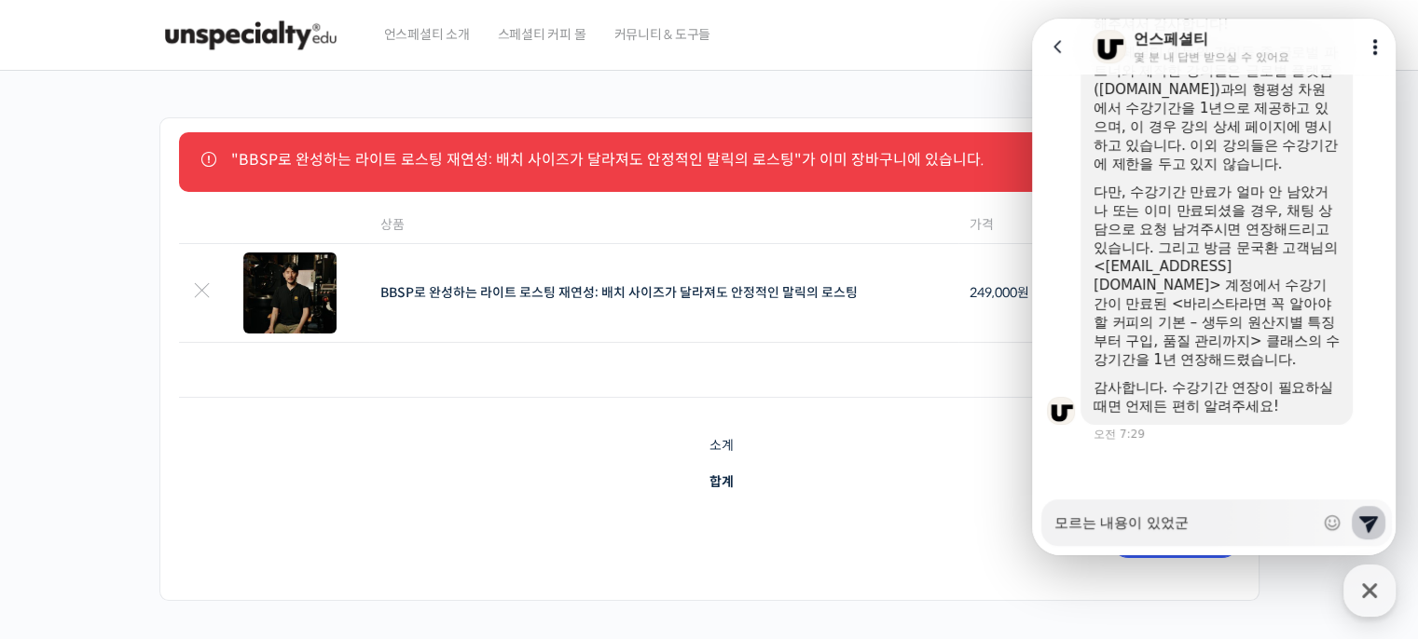
type textarea "x"
type textarea "모르는 내용이 있었군ㅇ"
type textarea "x"
type textarea "모르는 내용이 있었군요"
type textarea "x"
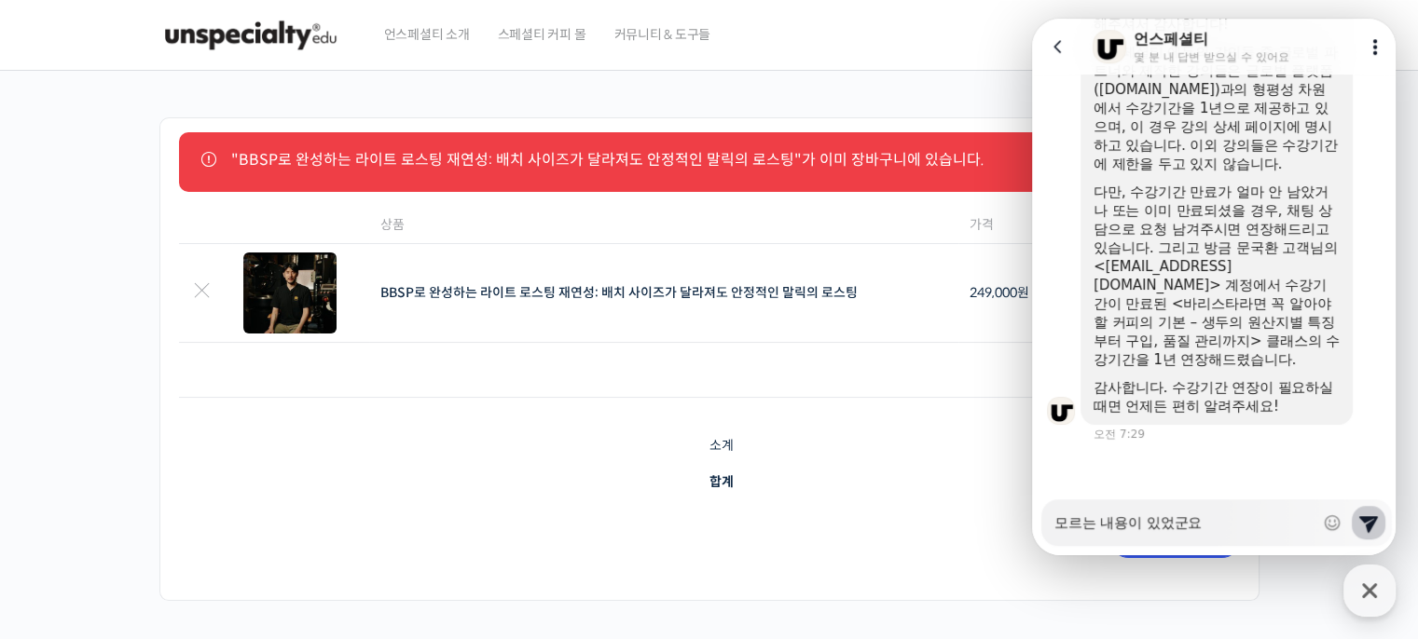
type textarea "모르는 내용이 있었군요."
type textarea "x"
type textarea "모르는 내용이 있었군요."
type textarea "x"
type textarea "모르는 내용이 있었군요. ㄷ"
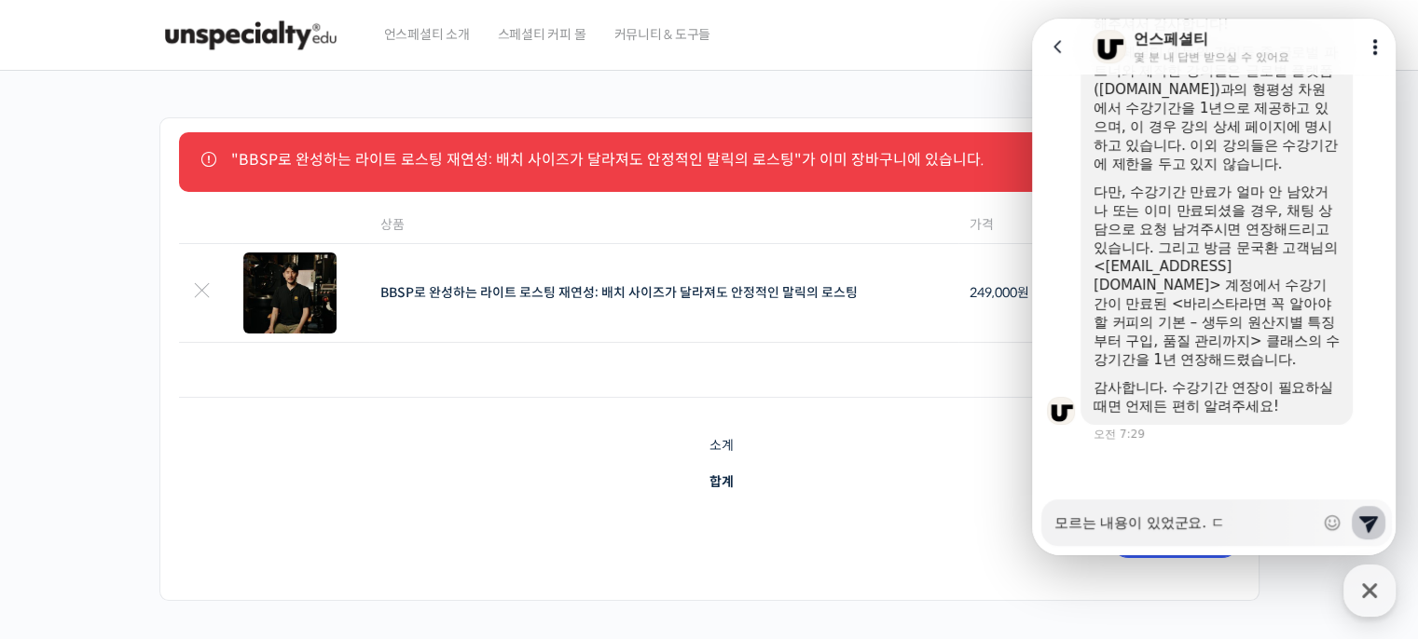
type textarea "x"
type textarea "모르는 내용이 있었군요. 도"
type textarea "x"
type textarea "모르는 내용이 있었군요. 동"
type textarea "x"
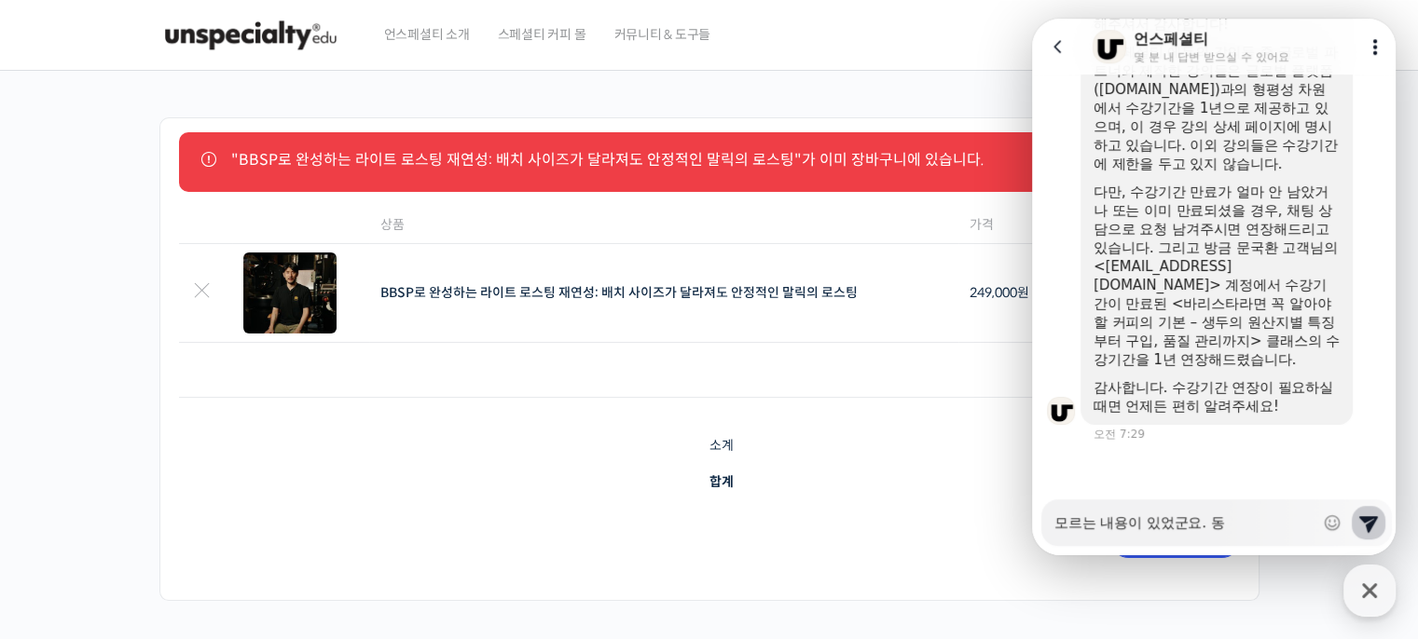
type textarea "모르는 내용이 있었군요. 도우"
type textarea "x"
type textarea "모르는 내용이 있었군요. 도움"
type textarea "x"
type textarea "모르는 내용이 있었군요. 도움ㅈ"
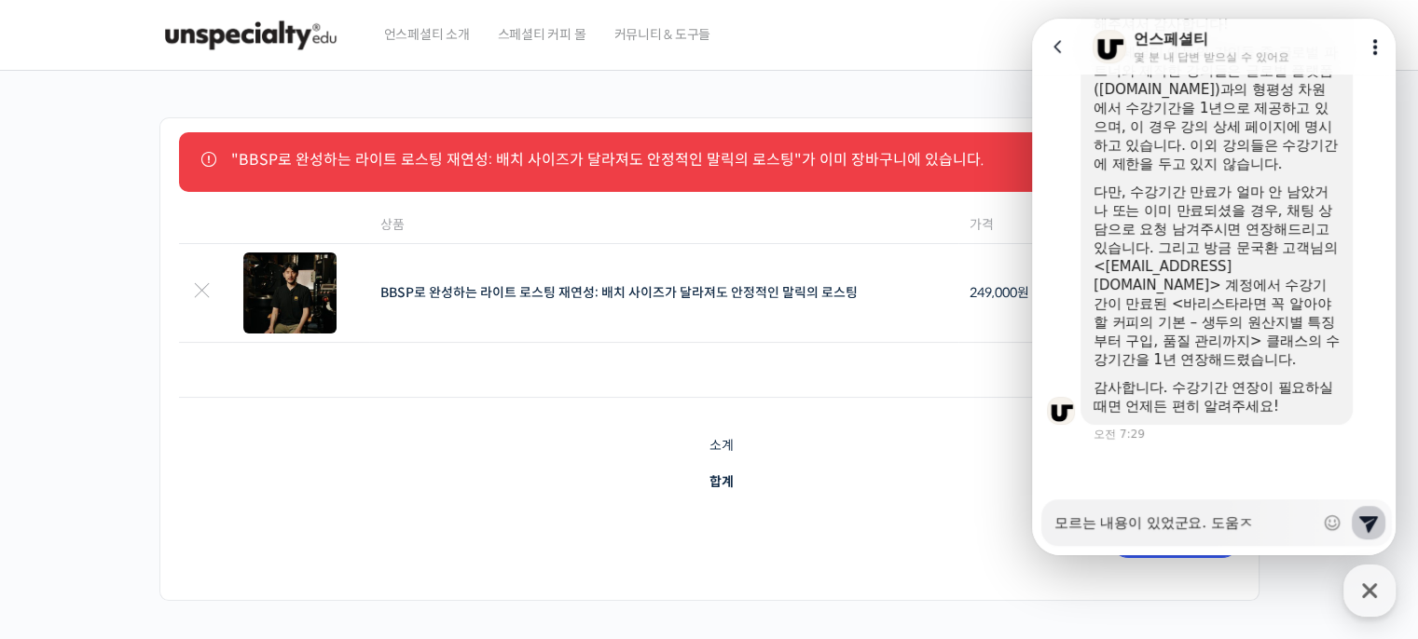
type textarea "x"
type textarea "모르는 내용이 있었군요. 도움주"
type textarea "x"
type textarea "모르는 내용이 있었군요. 도움줏"
type textarea "x"
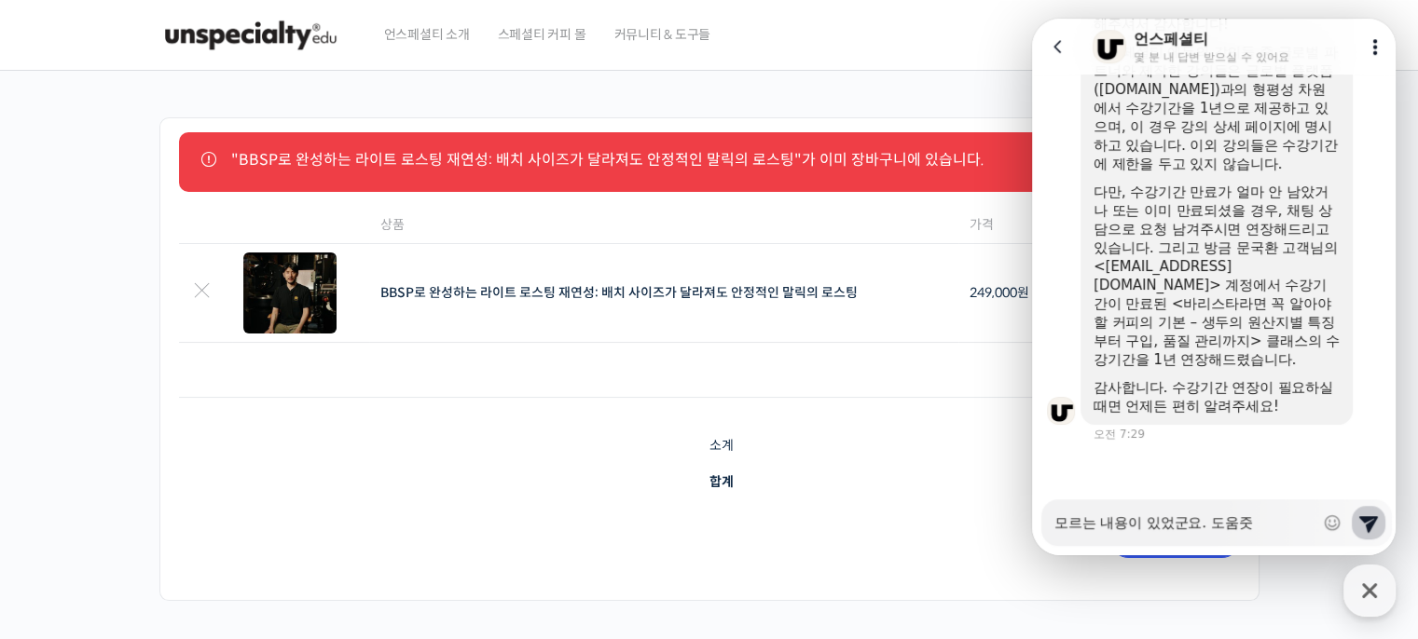
type textarea "모르는 내용이 있었군요. 도움주셔"
type textarea "x"
type textarea "모르는 내용이 있었군요. 도움주셧"
type textarea "x"
type textarea "모르는 내용이 있었군요. 도움주셔서"
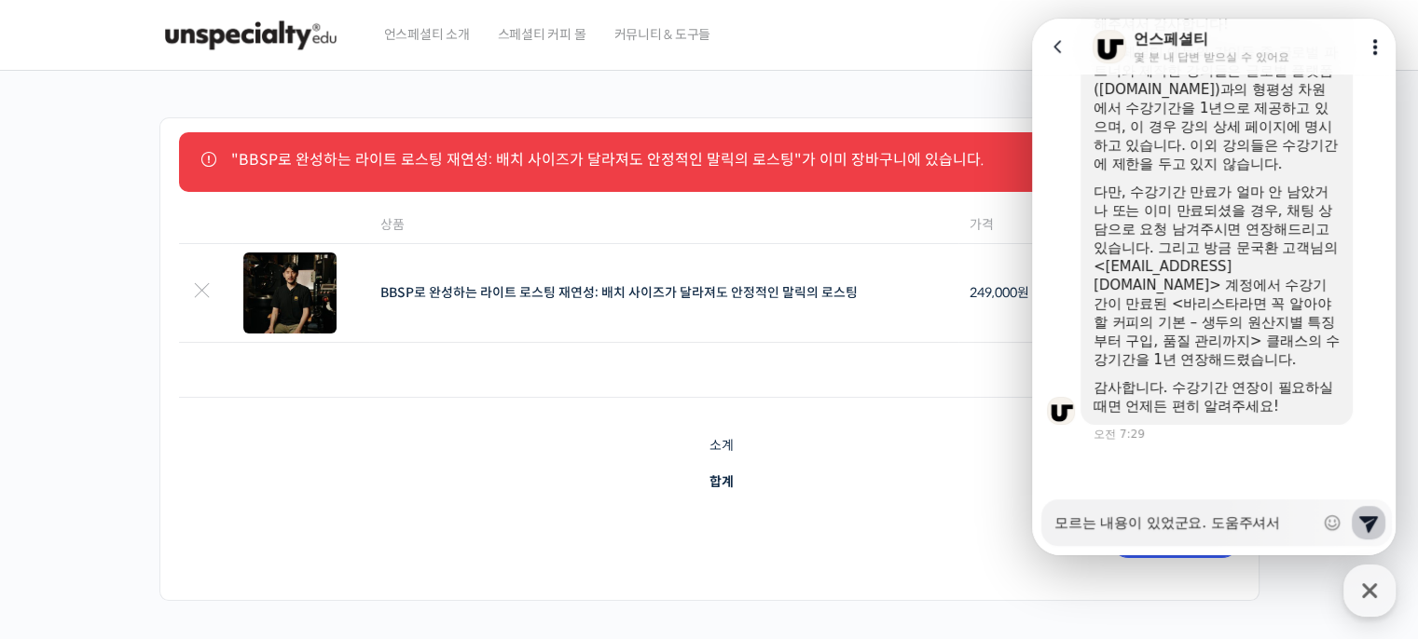
type textarea "x"
type textarea "모르는 내용이 있었군요. 도움주셔서"
type textarea "x"
type textarea "모르는 내용이 있었군요. 도움주셔서 ㄱ"
type textarea "x"
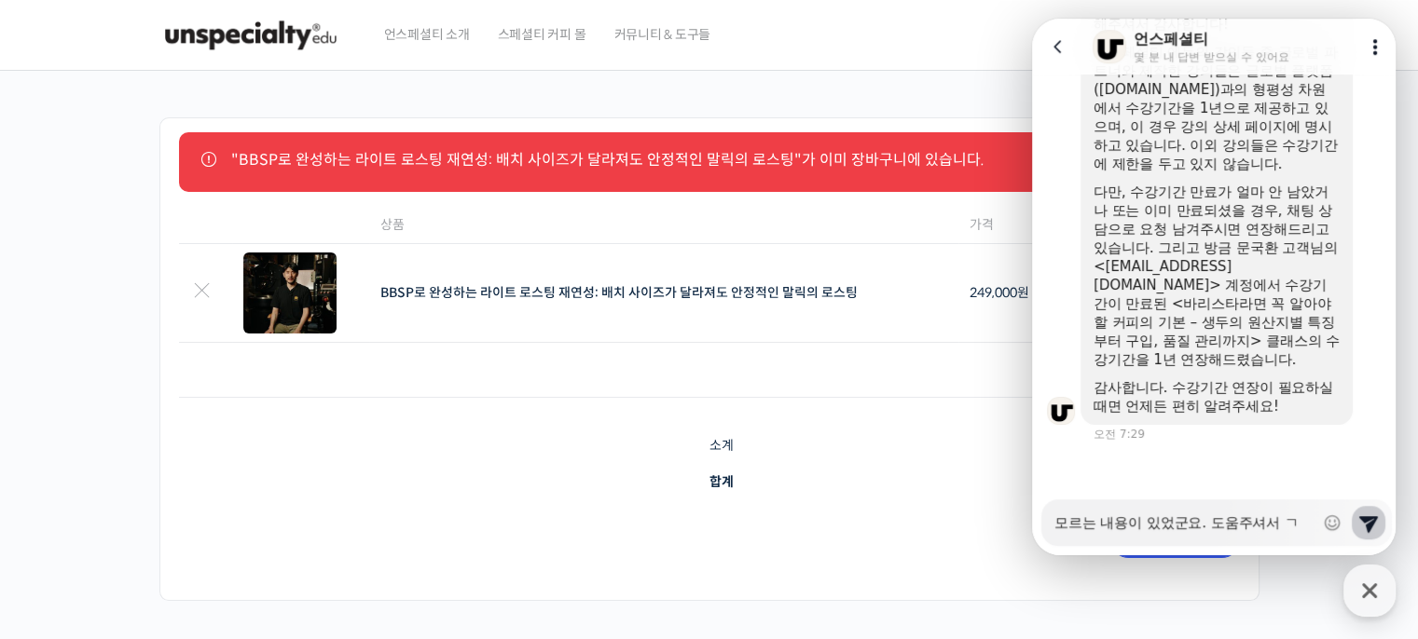
type textarea "모르는 내용이 있었군요. 도움주셔서 가"
type textarea "x"
type textarea "모르는 내용이 있었군요. 도움주셔서 감"
type textarea "x"
type textarea "모르는 내용이 있었군요. 도움주셔서 감ㅅ"
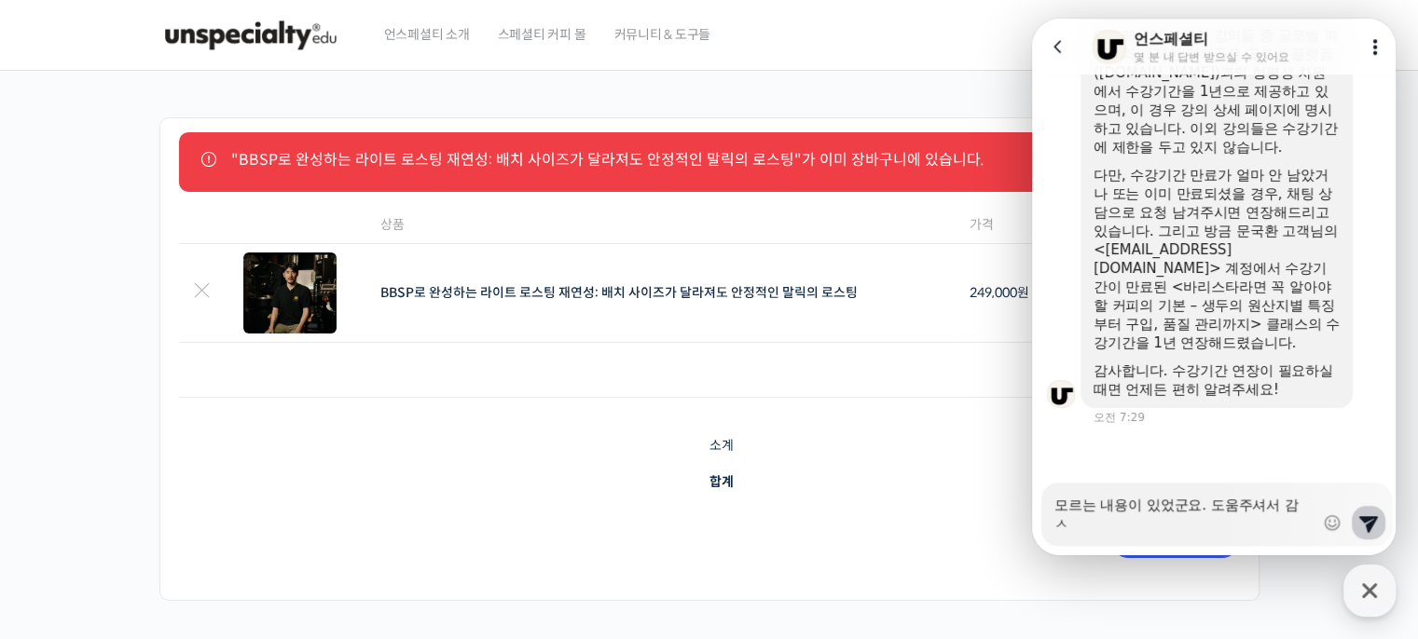
type textarea "x"
type textarea "모르는 내용이 있었군요. 도움주셔서 감샇"
type textarea "x"
type textarea "모르는 내용이 있었군요. 도움주셔서 감사하"
type textarea "x"
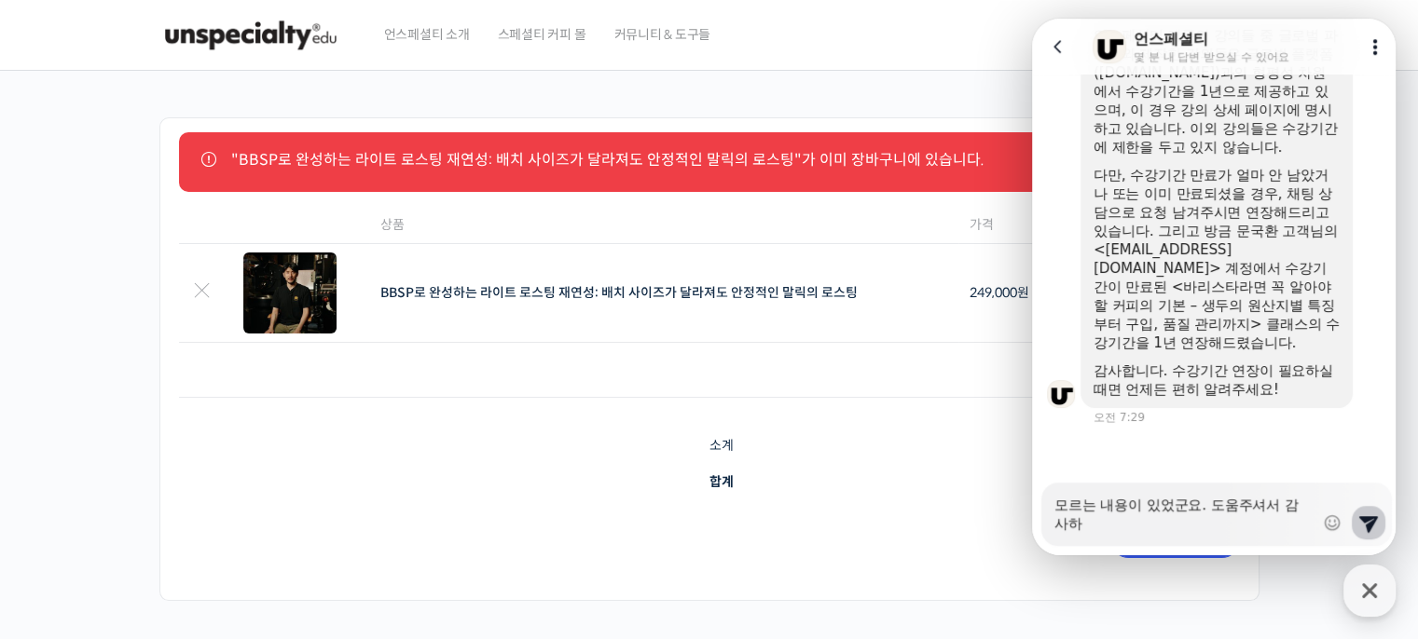
type textarea "모르는 내용이 있었군요. 도움주셔서 감사합"
type textarea "x"
type textarea "모르는 내용이 있었군요. 도움주셔서 감사합ㄴ"
type textarea "x"
type textarea "모르는 내용이 있었군요. 도움주셔서 감사합니"
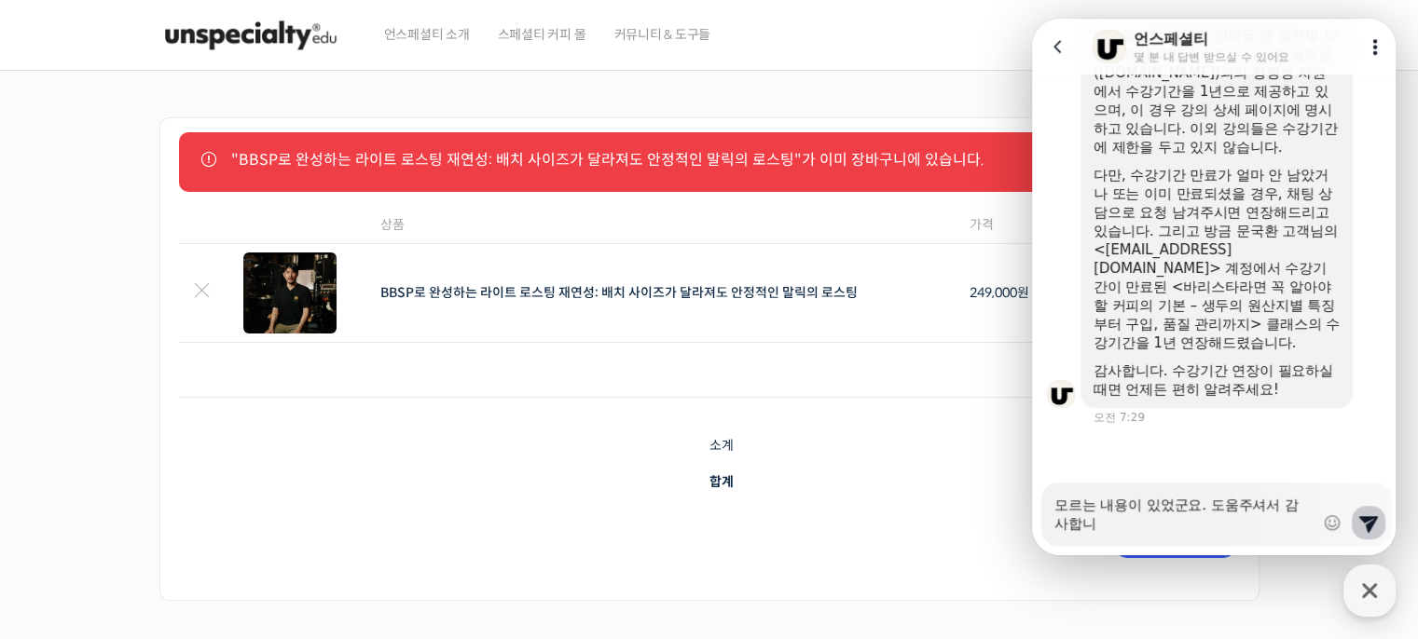
type textarea "x"
type textarea "모르는 내용이 있었군요. 도움주셔서 감사합닏"
type textarea "x"
type textarea "모르는 내용이 있었군요. 도움주셔서 감사합니다"
type textarea "x"
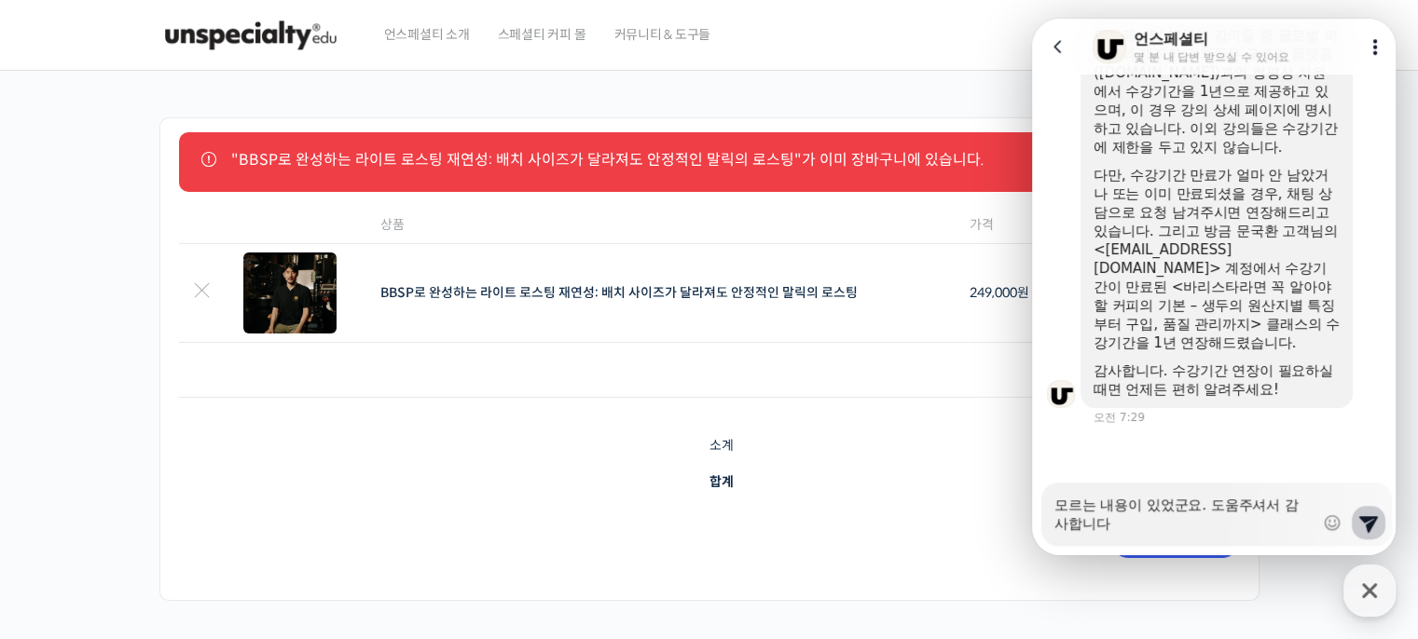
type textarea "모르는 내용이 있었군요. 도움주셔서 감사합니다."
type textarea "x"
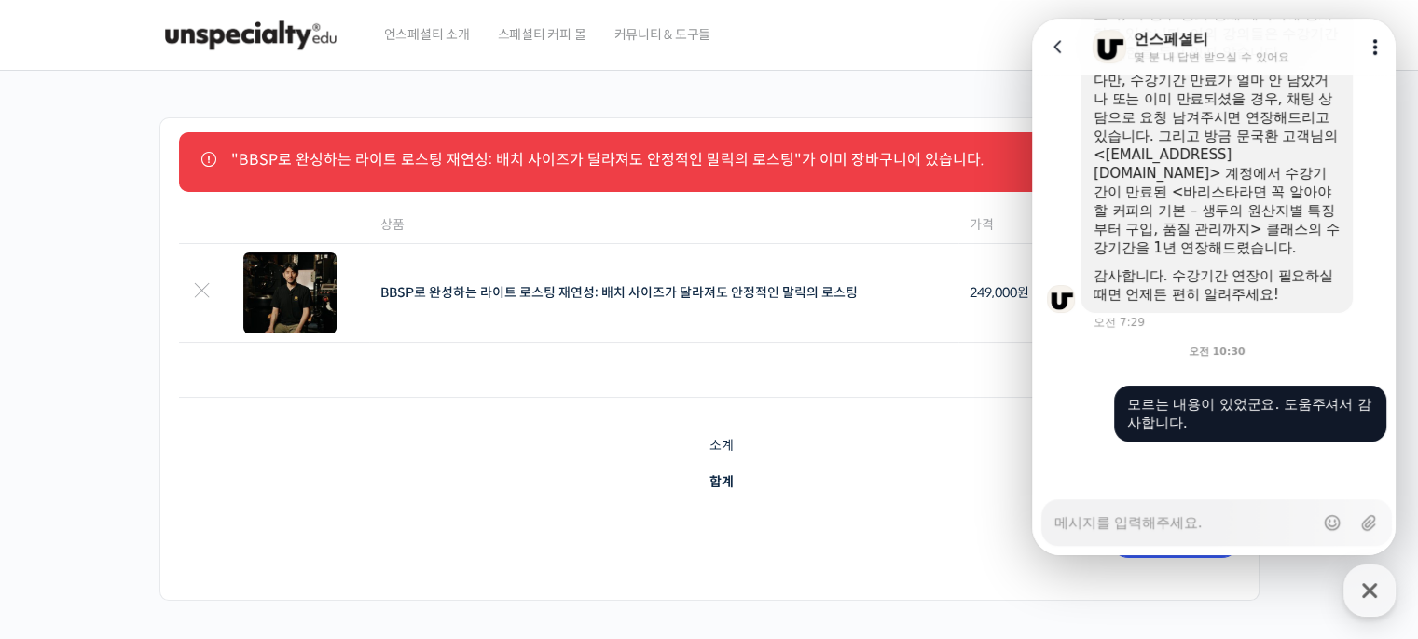
type textarea "x"
click at [1067, 34] on button "Go to previous page" at bounding box center [1065, 46] width 49 height 37
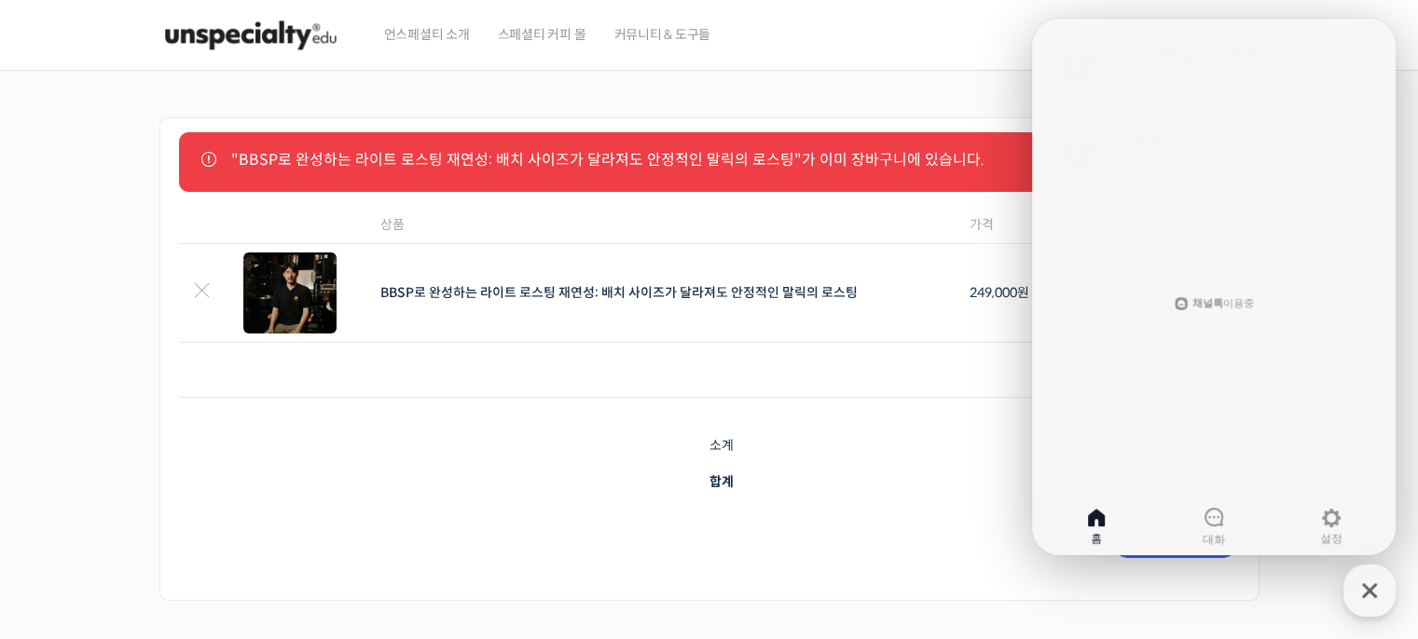
click at [929, 454] on td "249,000 원" at bounding box center [1067, 446] width 345 height 36
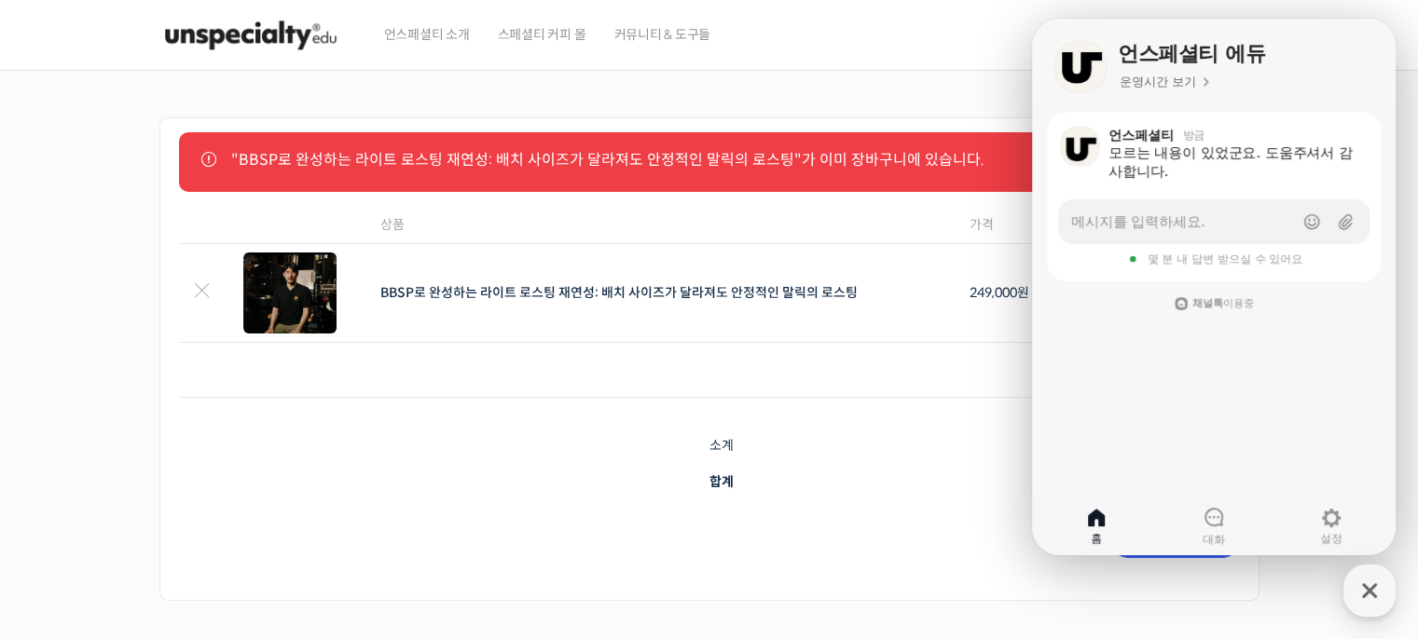
click at [1344, 581] on button "언스페셜티 에듀 상담 [PERSON_NAME]" at bounding box center [1369, 591] width 52 height 52
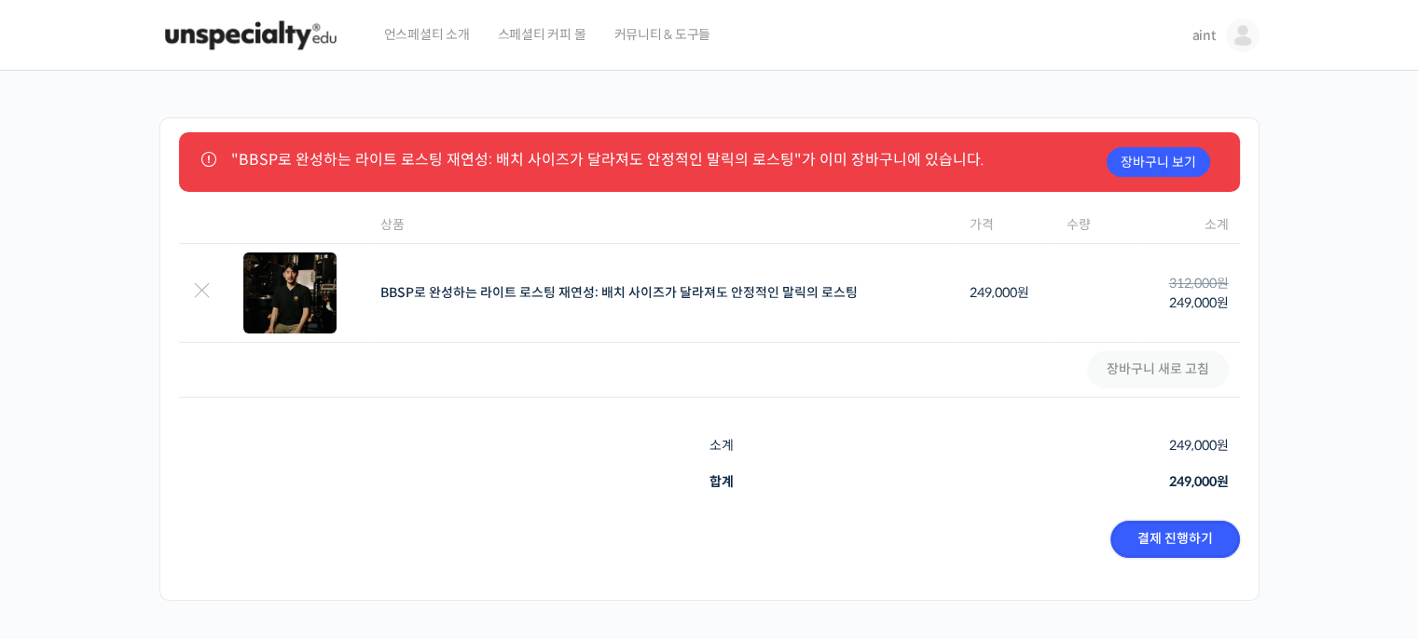
click at [1165, 544] on link "결제 진행하기" at bounding box center [1175, 539] width 130 height 37
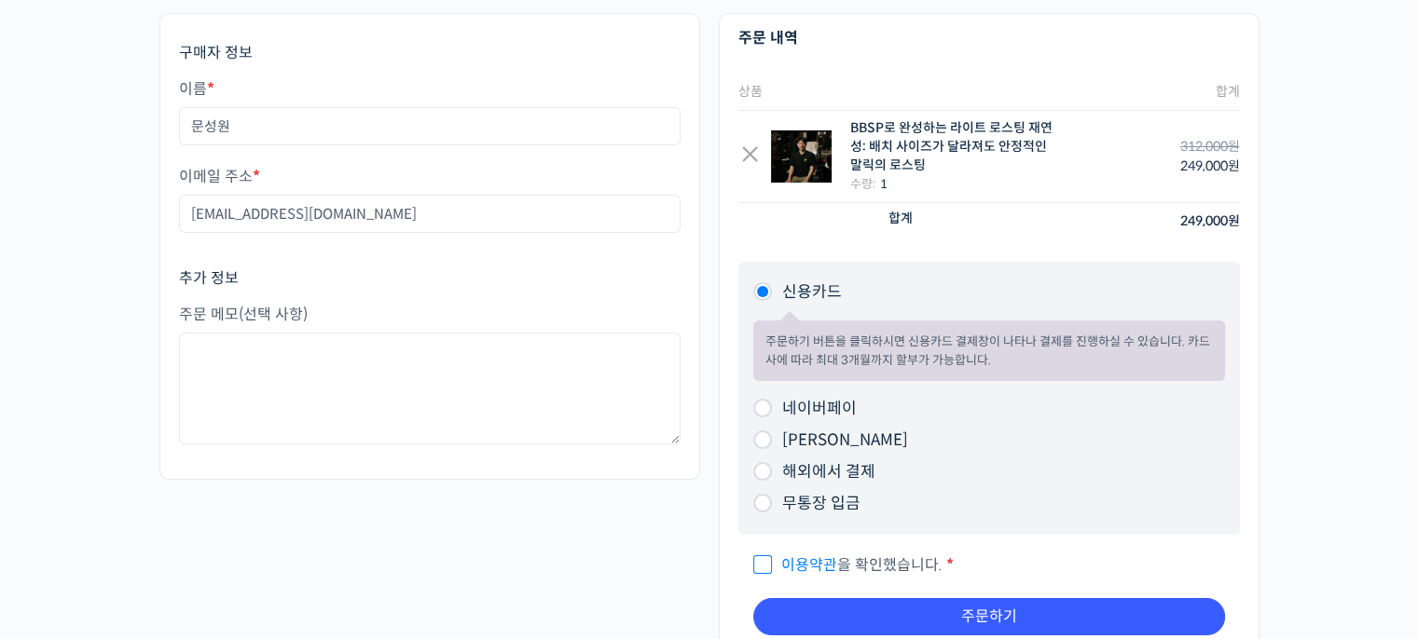
scroll to position [188, 0]
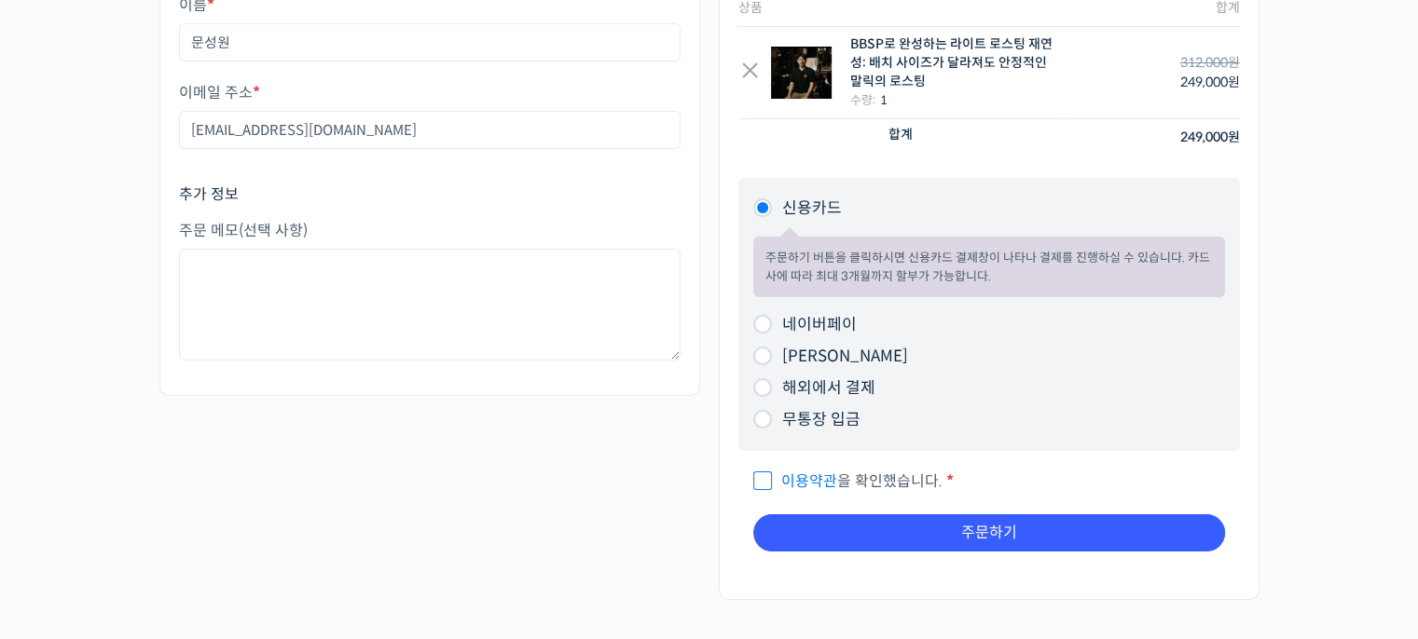
click at [815, 321] on label "네이버페이" at bounding box center [819, 325] width 75 height 20
click at [772, 321] on input "네이버페이" at bounding box center [762, 324] width 19 height 19
radio input "true"
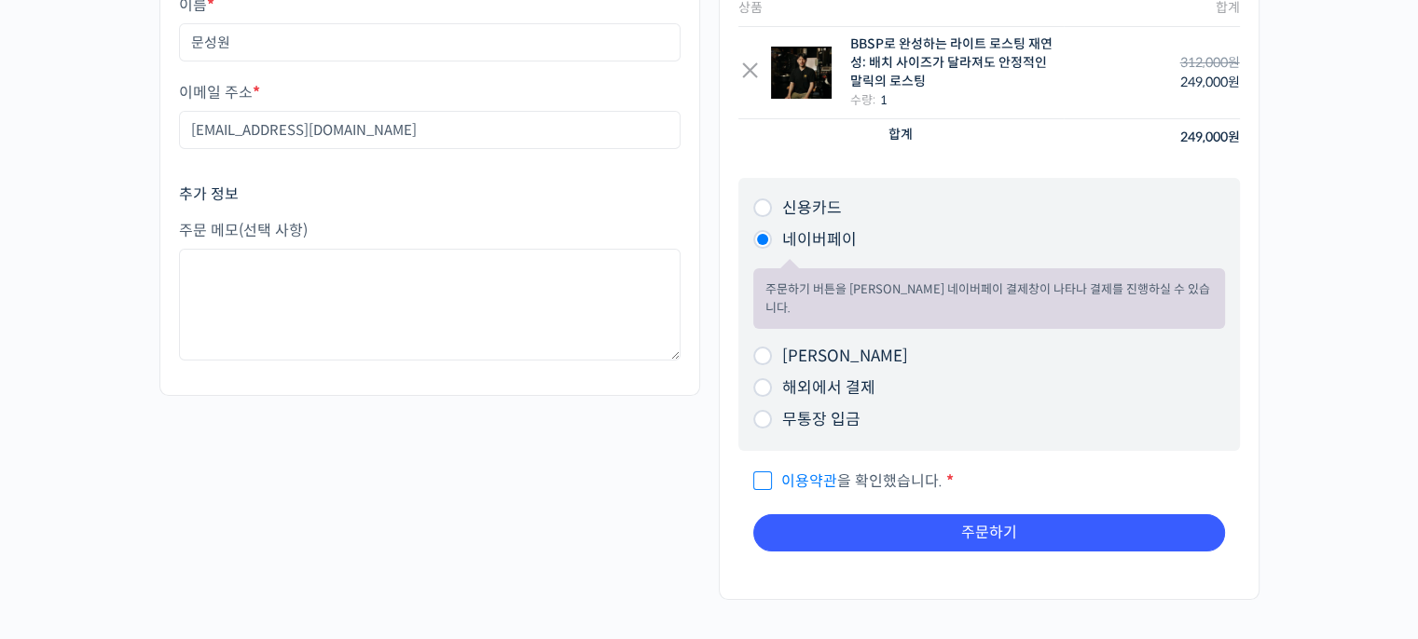
click at [841, 472] on span "이용약관 을 확인했습니다." at bounding box center [847, 482] width 189 height 20
click at [765, 467] on input "이용약관 을 확인했습니다. *" at bounding box center [759, 473] width 12 height 12
checkbox input "true"
click at [922, 521] on button "주문하기" at bounding box center [989, 532] width 472 height 37
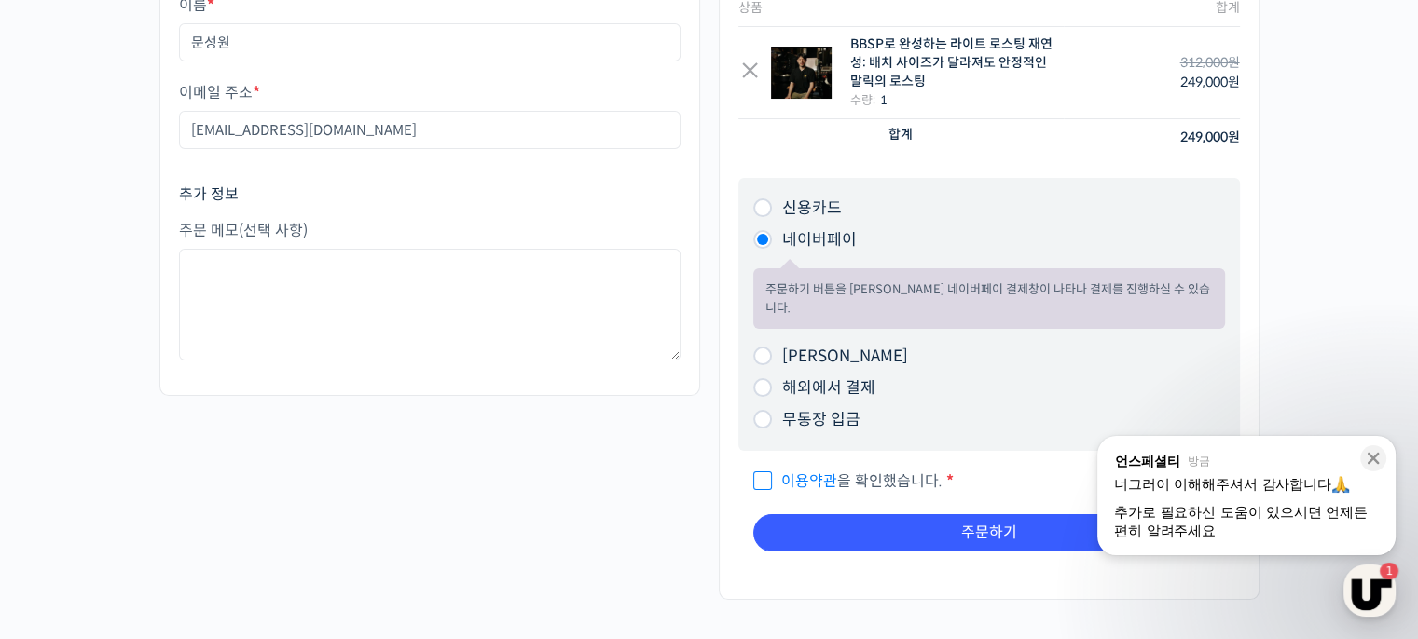
click at [1365, 453] on icon at bounding box center [1373, 458] width 19 height 19
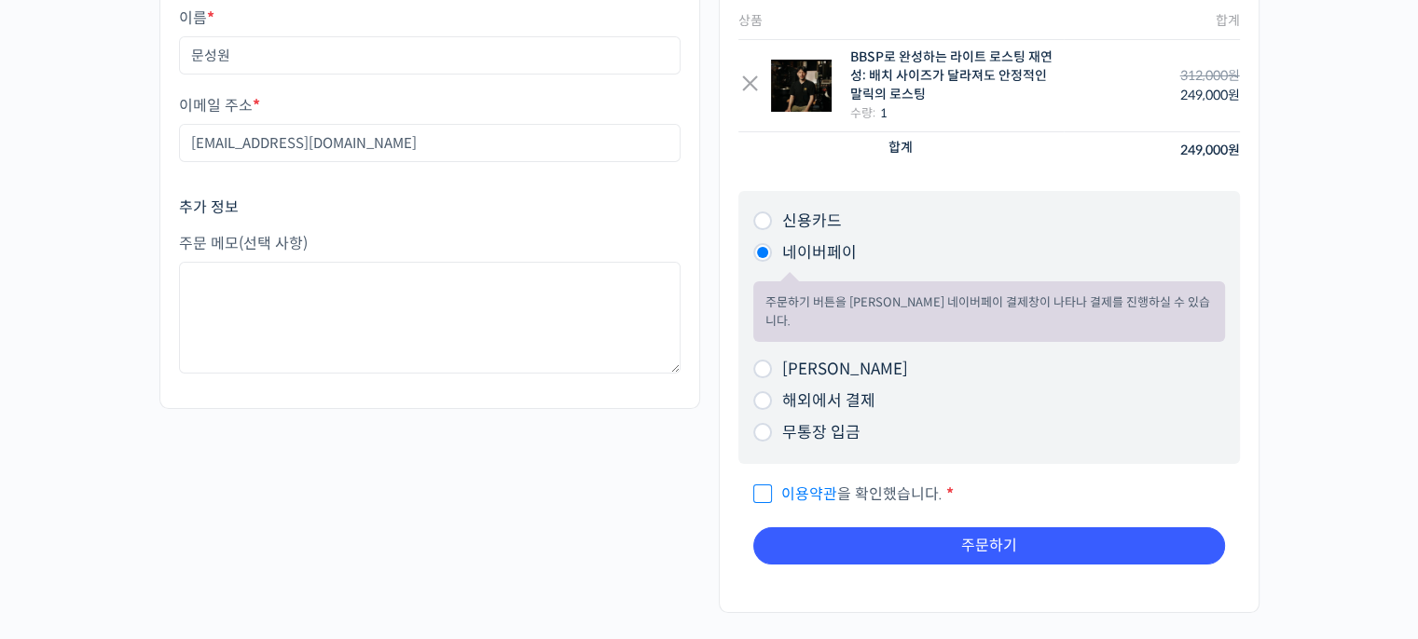
scroll to position [273, 0]
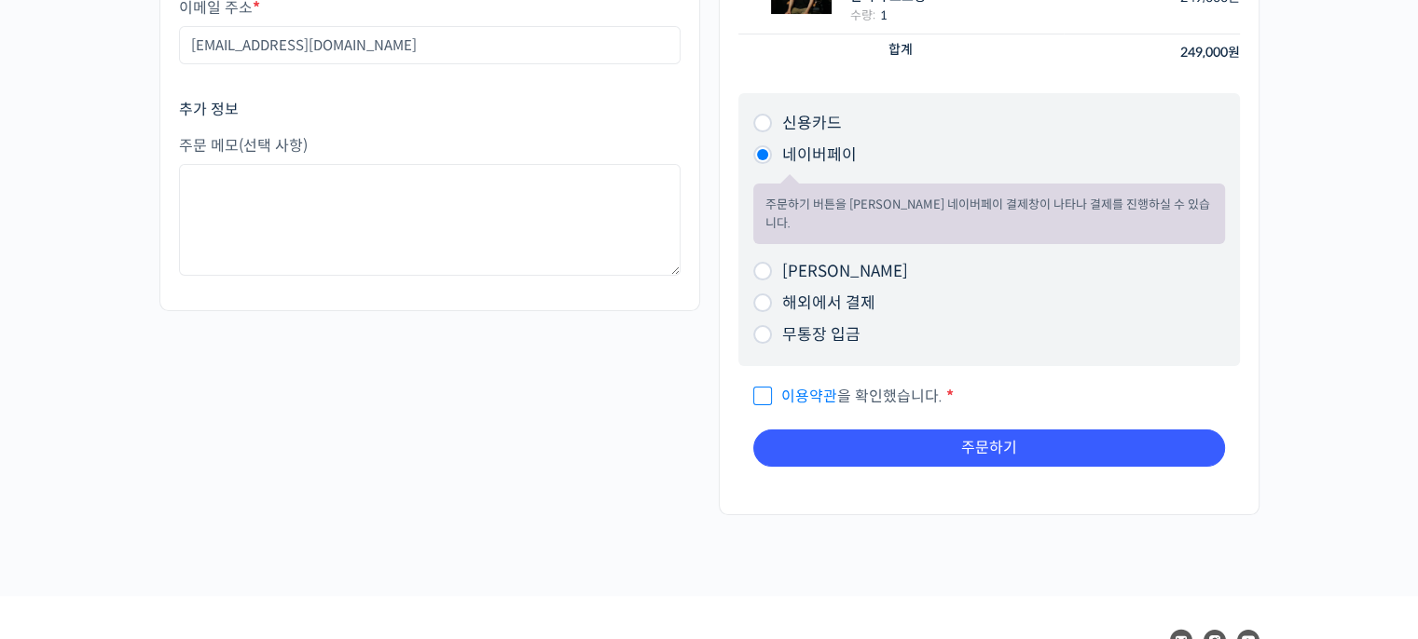
click at [864, 387] on span "이용약관 을 확인했습니다." at bounding box center [847, 397] width 189 height 20
click at [765, 382] on input "이용약관 을 확인했습니다. *" at bounding box center [759, 388] width 12 height 12
checkbox input "true"
click at [1013, 434] on button "주문하기" at bounding box center [989, 448] width 472 height 37
type button "주문하기"
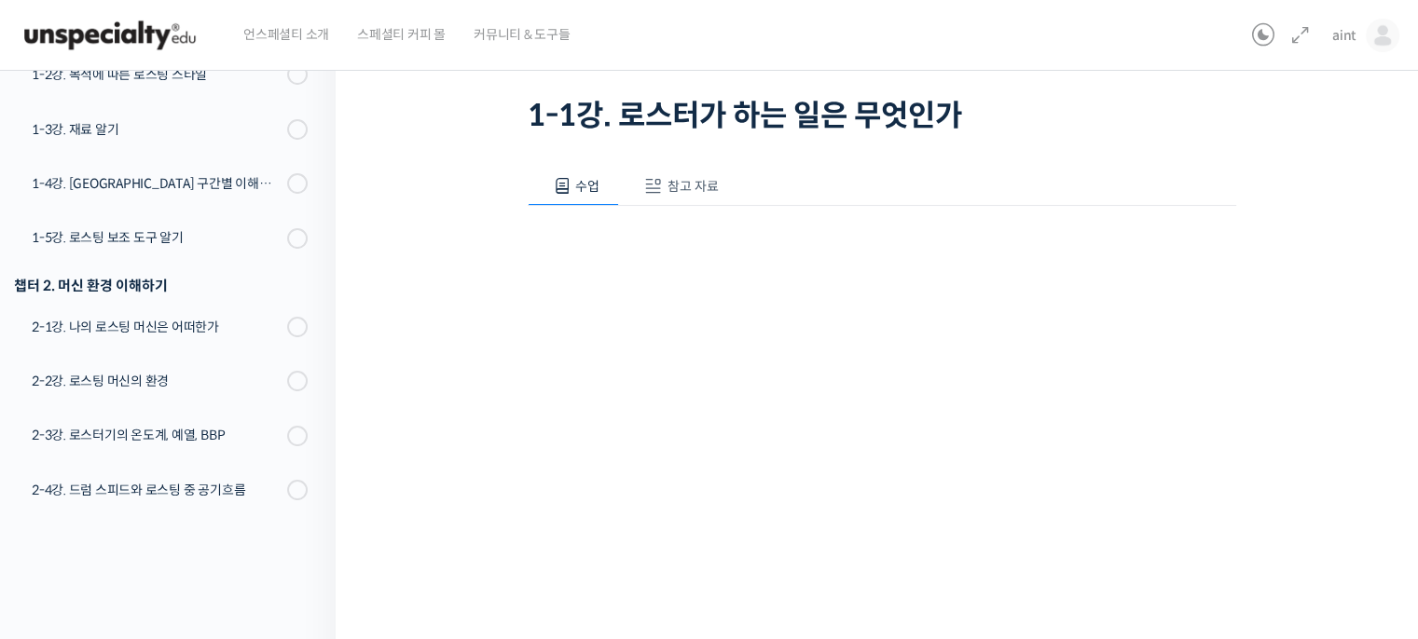
scroll to position [112, 0]
